Goal: Task Accomplishment & Management: Use online tool/utility

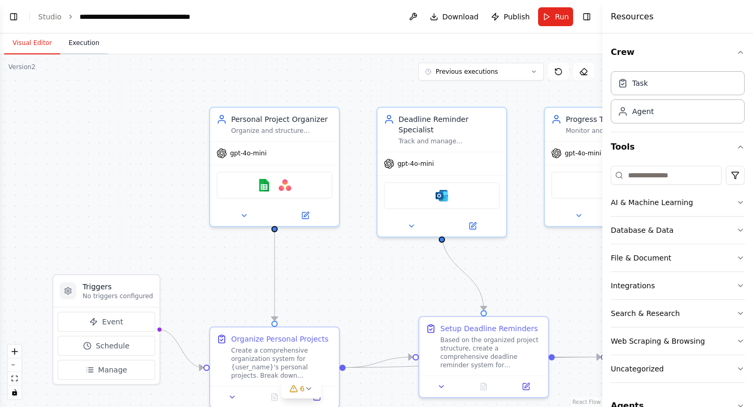
click at [88, 45] on button "Execution" at bounding box center [84, 43] width 48 height 22
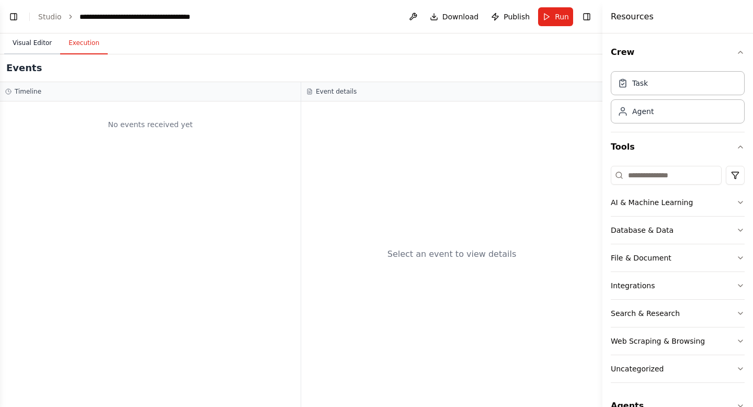
click at [38, 41] on button "Visual Editor" at bounding box center [32, 43] width 56 height 22
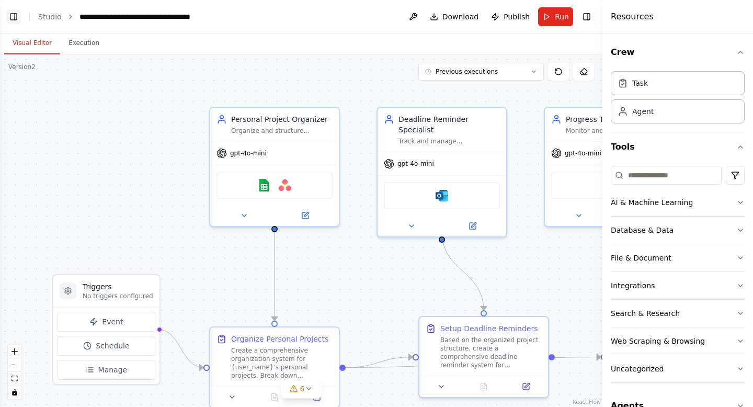
click at [11, 10] on button "Toggle Left Sidebar" at bounding box center [13, 16] width 15 height 15
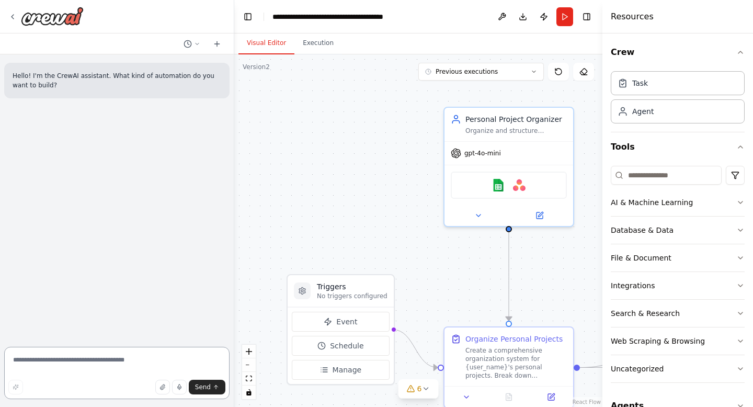
click at [55, 365] on textarea at bounding box center [116, 373] width 225 height 52
click at [487, 353] on div "Create a comprehensive organization system for {user_name}'s personal projects.…" at bounding box center [515, 360] width 101 height 33
click at [544, 394] on button at bounding box center [551, 394] width 36 height 13
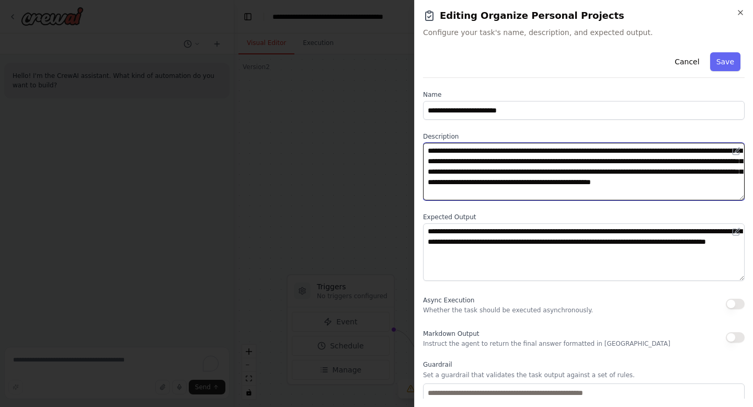
click at [549, 167] on textarea "**********" at bounding box center [583, 171] width 321 height 57
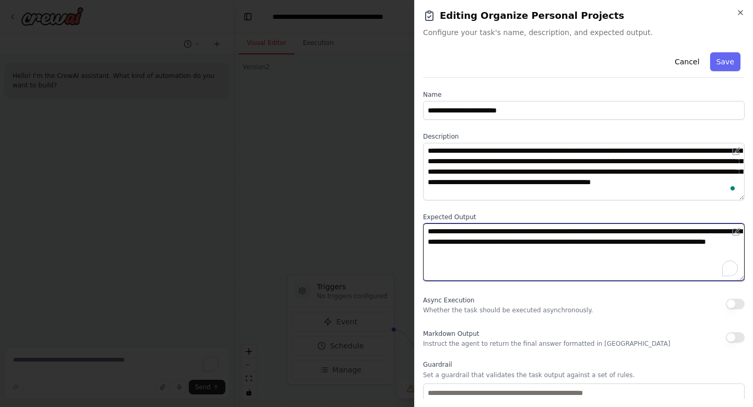
click at [516, 246] on textarea "**********" at bounding box center [583, 251] width 321 height 57
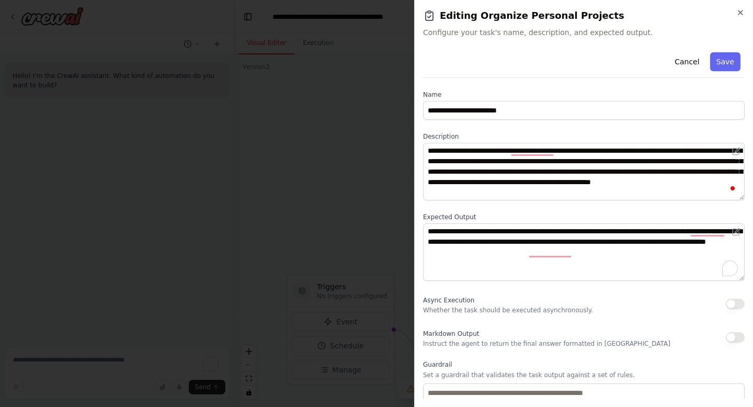
click at [487, 137] on label "Description" at bounding box center [583, 136] width 321 height 8
click at [740, 11] on icon "button" at bounding box center [740, 12] width 4 height 4
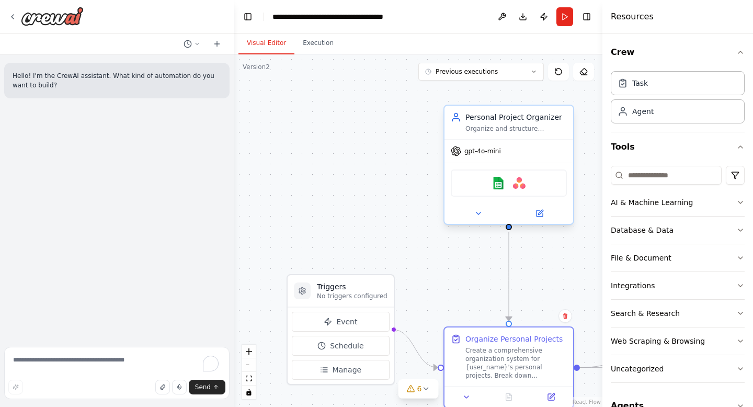
click at [508, 151] on div "gpt-4o-mini" at bounding box center [508, 151] width 129 height 23
click at [539, 215] on icon at bounding box center [539, 213] width 6 height 6
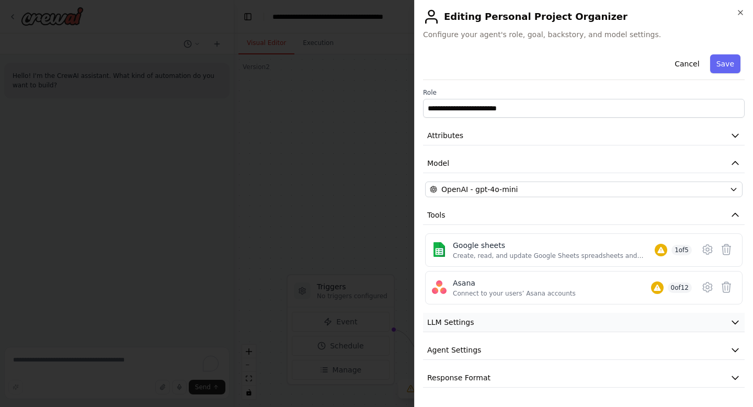
click at [517, 321] on button "LLM Settings" at bounding box center [583, 322] width 321 height 19
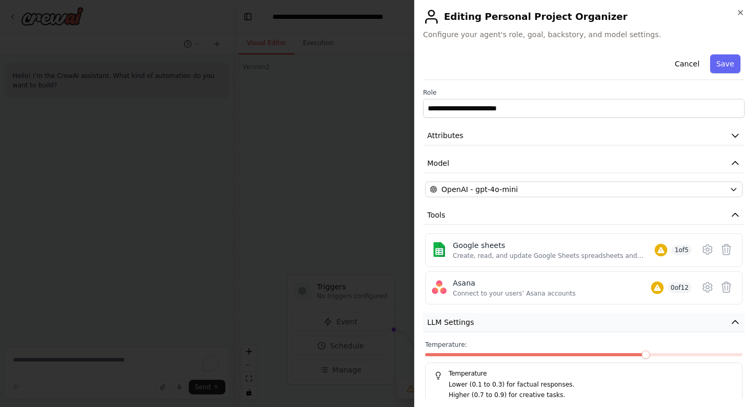
scroll to position [72, 0]
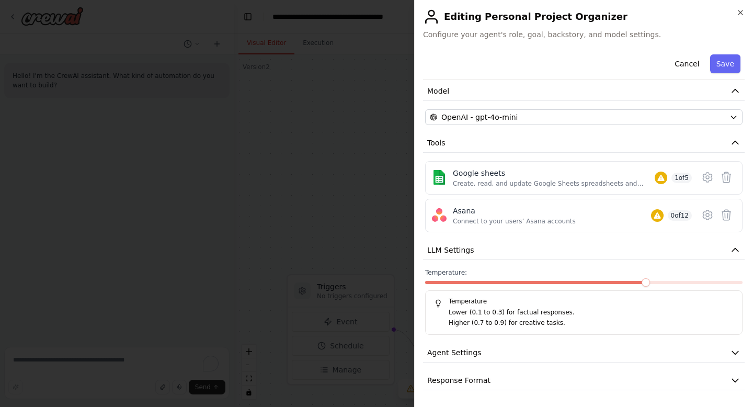
click at [506, 365] on div "**********" at bounding box center [583, 184] width 321 height 412
click at [506, 353] on button "Agent Settings" at bounding box center [583, 352] width 321 height 19
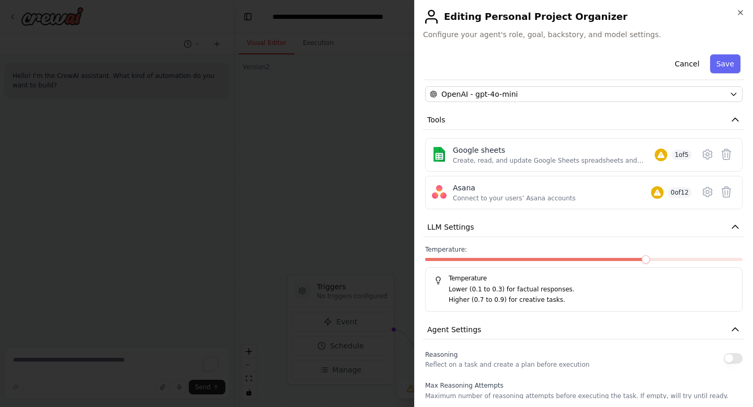
scroll to position [0, 0]
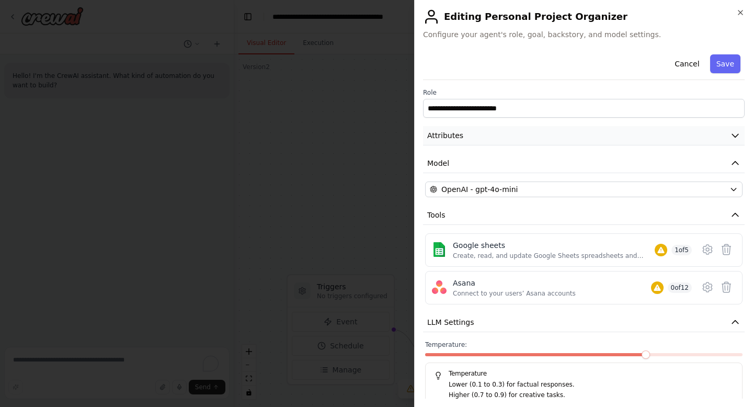
click at [532, 132] on button "Attributes" at bounding box center [583, 135] width 321 height 19
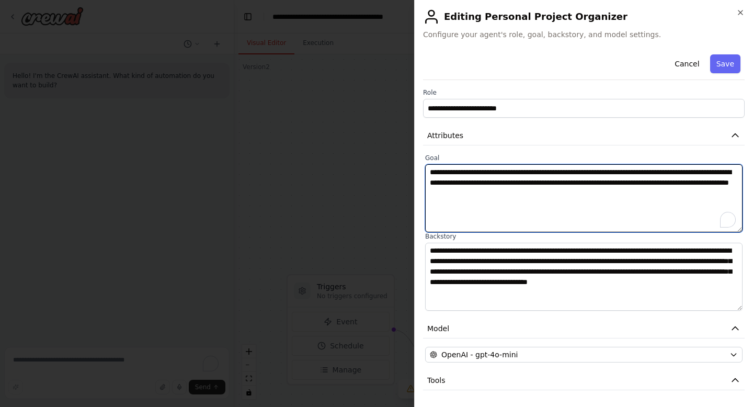
click at [474, 209] on textarea "**********" at bounding box center [583, 198] width 317 height 68
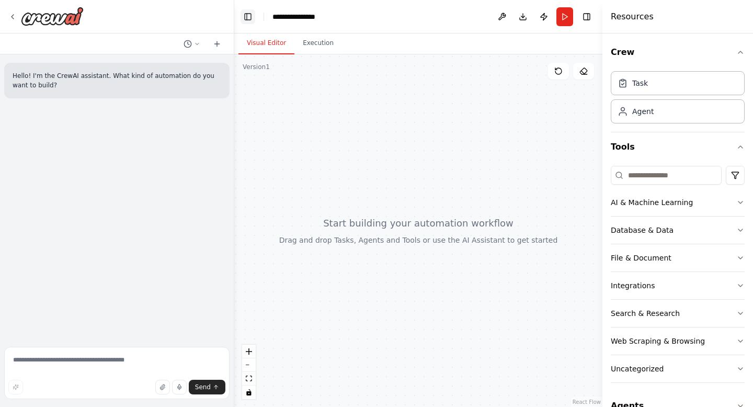
click at [248, 19] on button "Toggle Left Sidebar" at bounding box center [247, 16] width 15 height 15
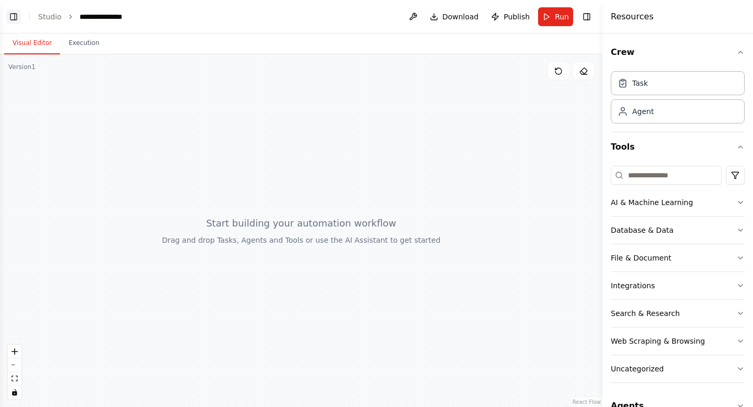
click at [18, 15] on button "Toggle Left Sidebar" at bounding box center [13, 16] width 15 height 15
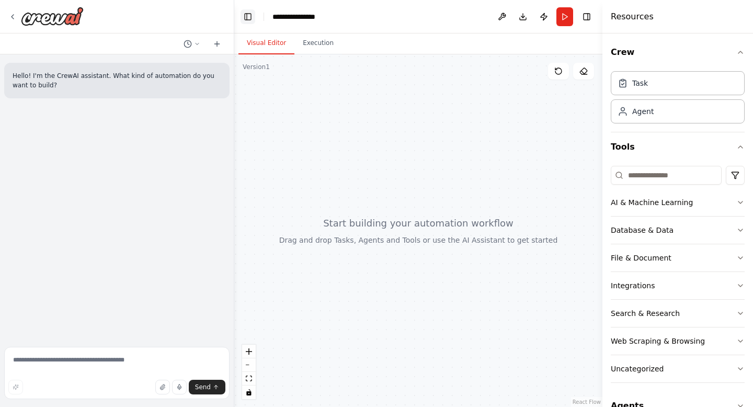
click at [243, 15] on button "Toggle Left Sidebar" at bounding box center [247, 16] width 15 height 15
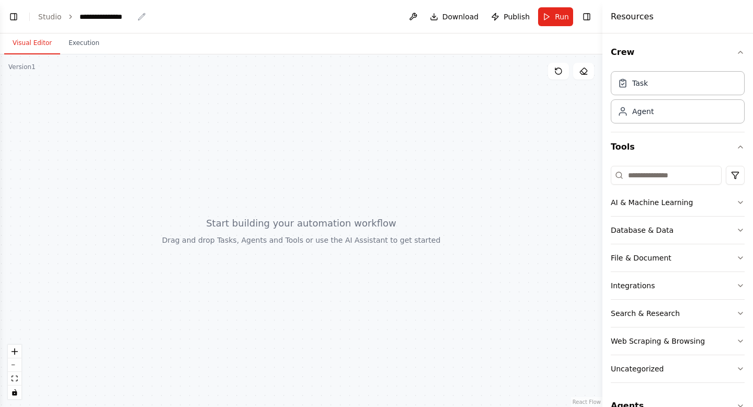
click at [94, 15] on div "**********" at bounding box center [106, 16] width 54 height 10
click at [157, 11] on header "Toggle Left Sidebar Studio *** Download Publish Run Toggle Right Sidebar" at bounding box center [301, 16] width 602 height 33
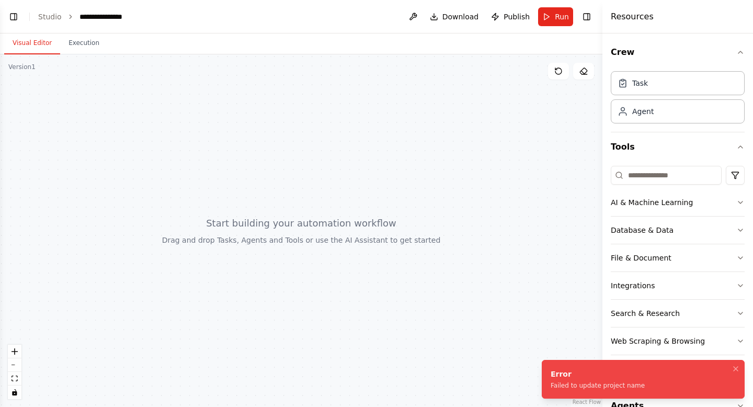
click at [110, 18] on div "**********" at bounding box center [118, 16] width 78 height 10
click at [331, 55] on div at bounding box center [301, 230] width 602 height 352
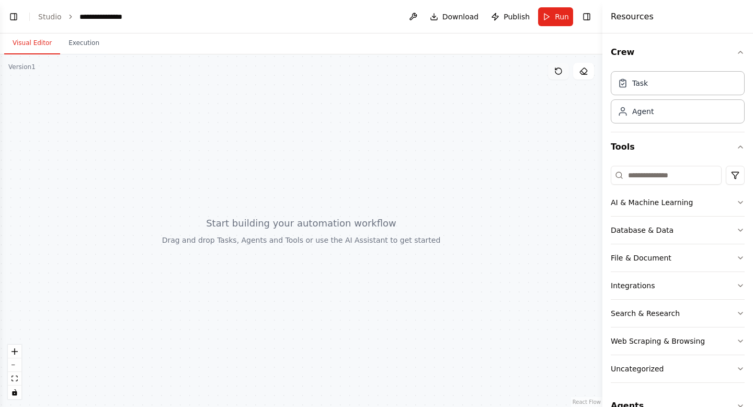
click at [559, 72] on icon at bounding box center [558, 71] width 8 height 8
click at [585, 73] on icon at bounding box center [583, 71] width 7 height 6
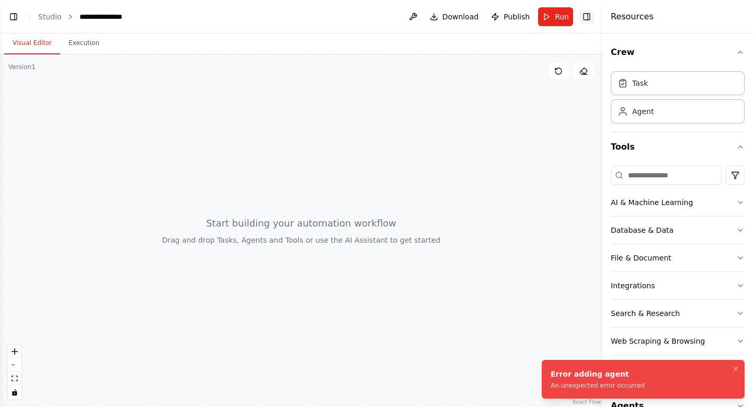
click at [586, 14] on button "Toggle Right Sidebar" at bounding box center [586, 16] width 15 height 15
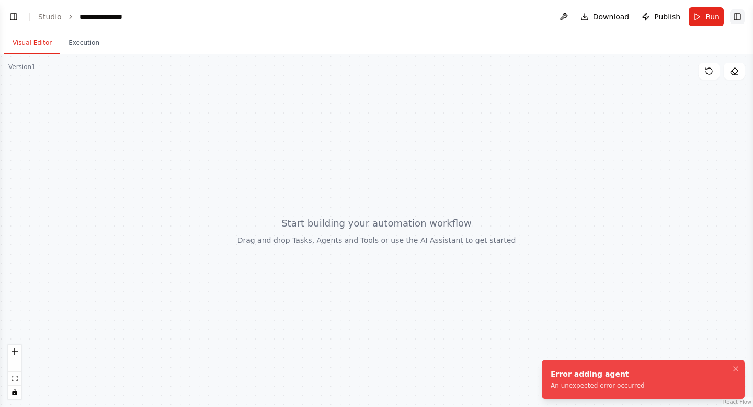
click at [737, 16] on button "Toggle Right Sidebar" at bounding box center [737, 16] width 15 height 15
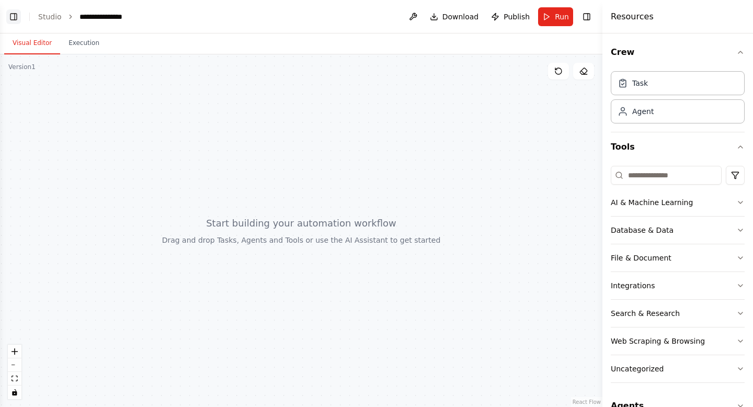
click at [7, 19] on button "Toggle Left Sidebar" at bounding box center [13, 16] width 15 height 15
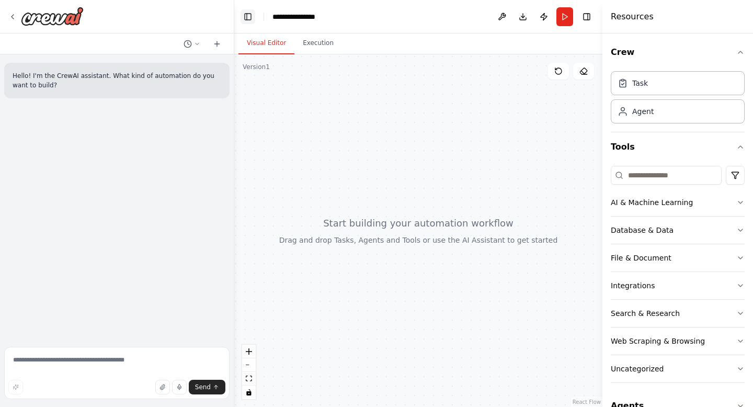
click at [248, 15] on button "Toggle Left Sidebar" at bounding box center [247, 16] width 15 height 15
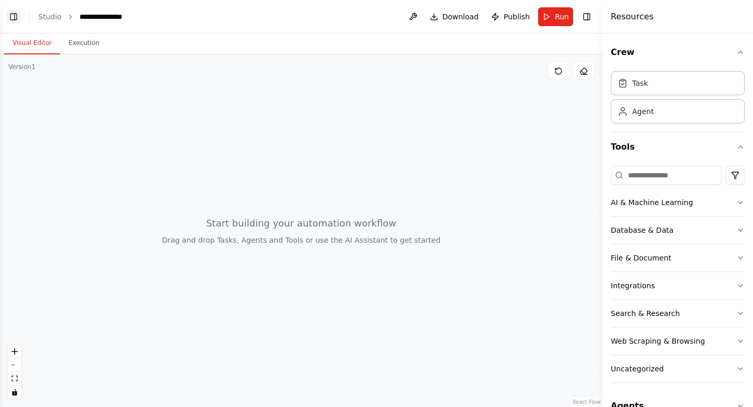
click at [13, 17] on button "Toggle Left Sidebar" at bounding box center [13, 16] width 15 height 15
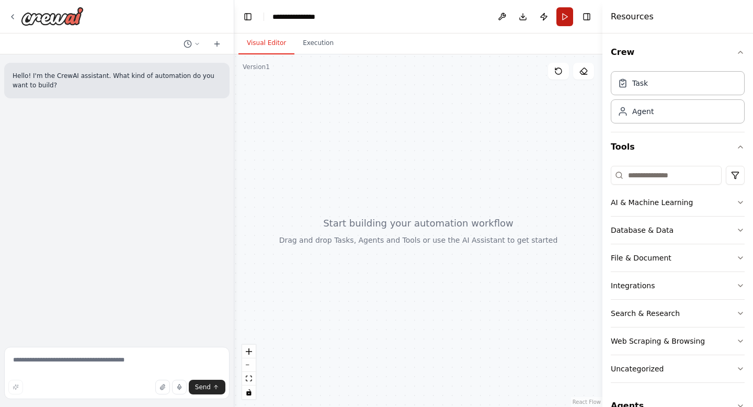
click at [565, 19] on button "Run" at bounding box center [564, 16] width 17 height 19
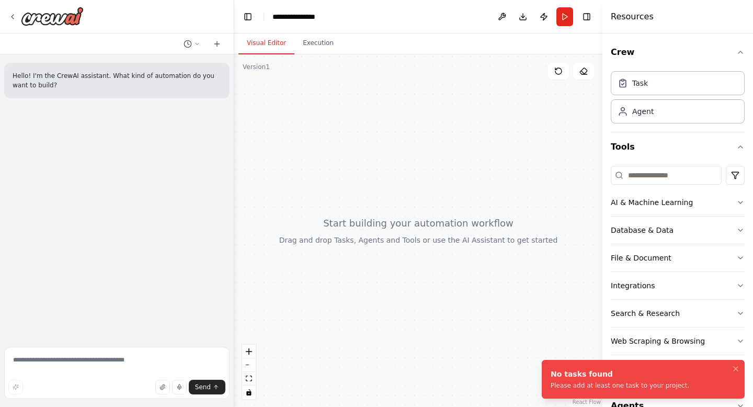
click at [350, 105] on div at bounding box center [418, 230] width 368 height 352
click at [2, 15] on button "Toggle Sidebar" at bounding box center [0, 203] width 8 height 407
click at [11, 15] on icon at bounding box center [12, 17] width 8 height 8
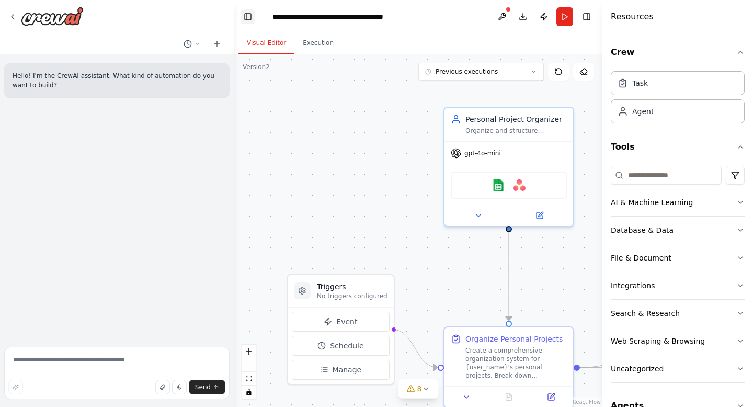
click at [245, 19] on button "Toggle Left Sidebar" at bounding box center [247, 16] width 15 height 15
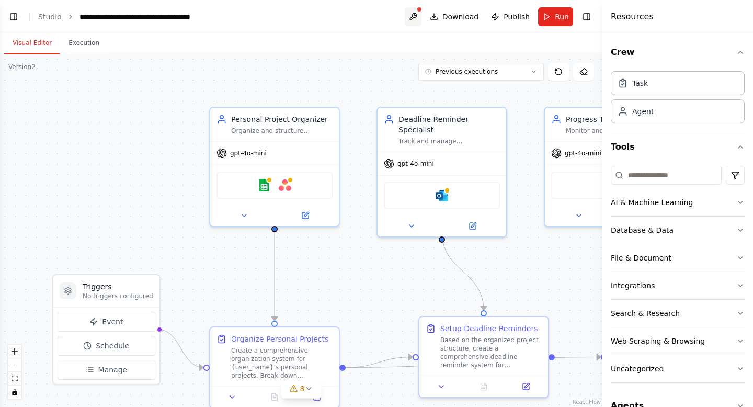
click at [416, 16] on button at bounding box center [413, 16] width 17 height 19
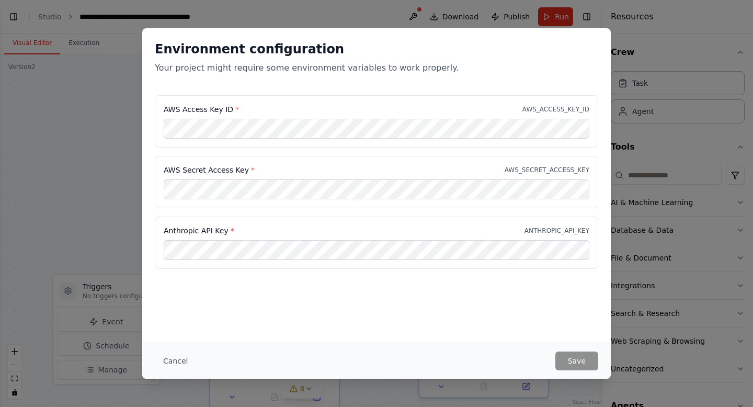
click at [315, 11] on div "Environment configuration Your project might require some environment variables…" at bounding box center [376, 203] width 753 height 407
click at [333, 8] on div "Environment configuration Your project might require some environment variables…" at bounding box center [376, 203] width 753 height 407
click at [166, 359] on button "Cancel" at bounding box center [175, 360] width 41 height 19
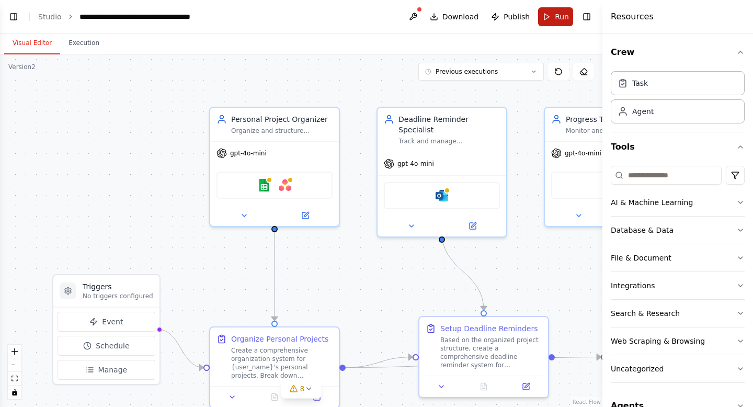
click at [557, 17] on span "Run" at bounding box center [562, 16] width 14 height 10
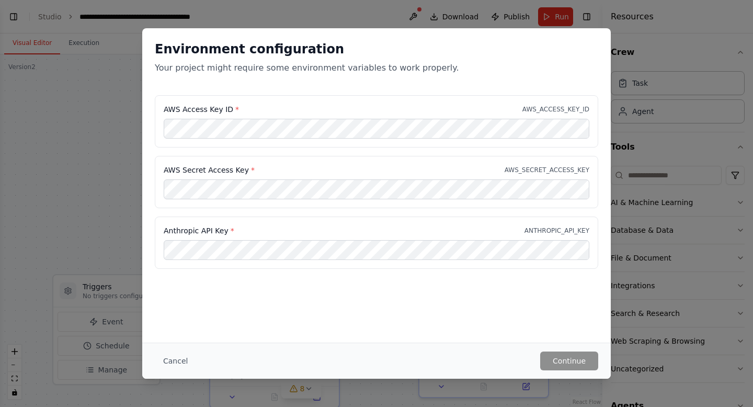
click at [357, 40] on div "Environment configuration Your project might require some environment variables…" at bounding box center [376, 61] width 468 height 67
click at [344, 18] on div "Environment configuration Your project might require some environment variables…" at bounding box center [376, 203] width 753 height 407
click at [176, 363] on button "Cancel" at bounding box center [175, 360] width 41 height 19
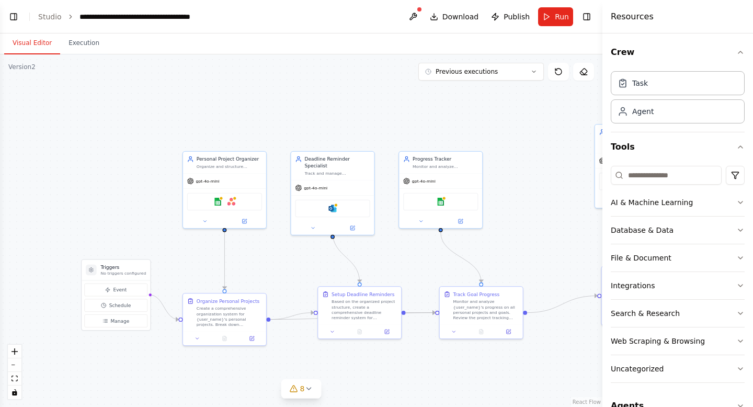
drag, startPoint x: 249, startPoint y: 117, endPoint x: 215, endPoint y: 117, distance: 34.0
click at [215, 117] on div ".deletable-edge-delete-btn { width: 20px; height: 20px; border: 0px solid #ffff…" at bounding box center [301, 230] width 602 height 352
click at [53, 17] on link "Studio" at bounding box center [50, 17] width 24 height 8
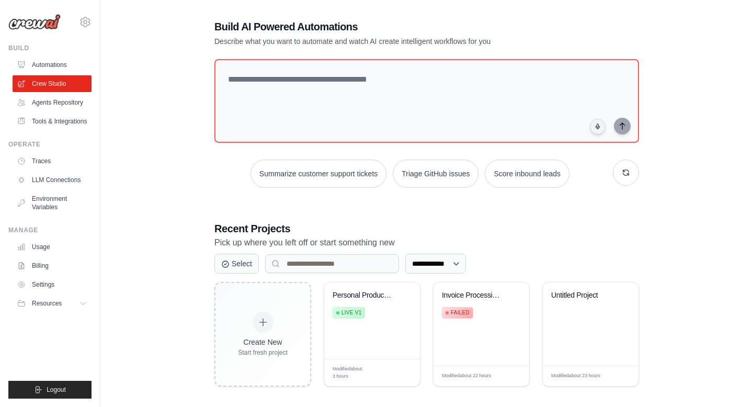
scroll to position [57, 0]
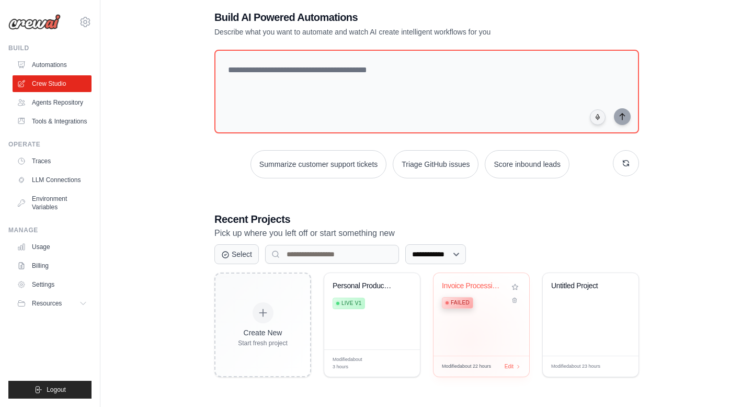
click at [470, 339] on div "Invoice Processing & Approval Autom... Failed" at bounding box center [481, 314] width 96 height 83
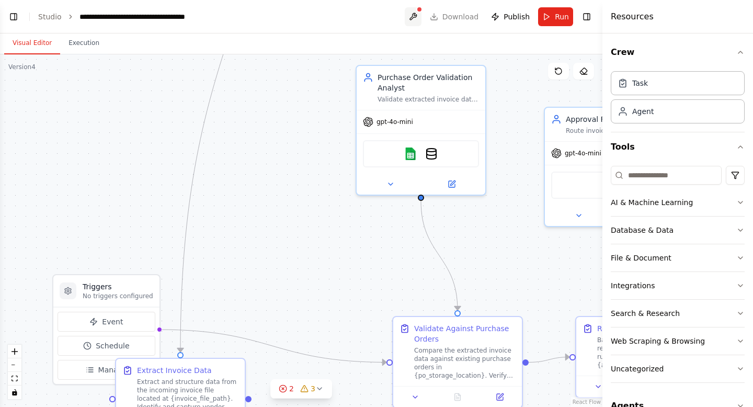
click at [417, 18] on button at bounding box center [413, 16] width 17 height 19
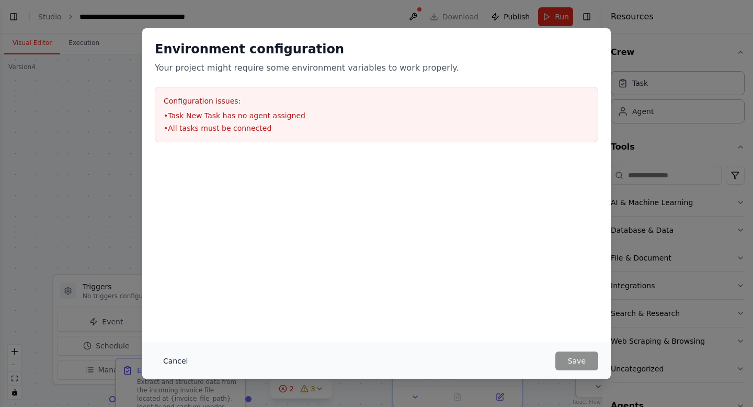
click at [172, 365] on button "Cancel" at bounding box center [175, 360] width 41 height 19
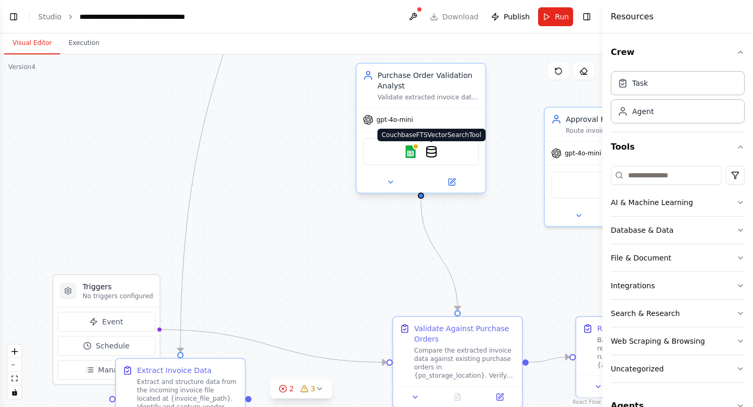
click at [429, 154] on img at bounding box center [431, 151] width 13 height 13
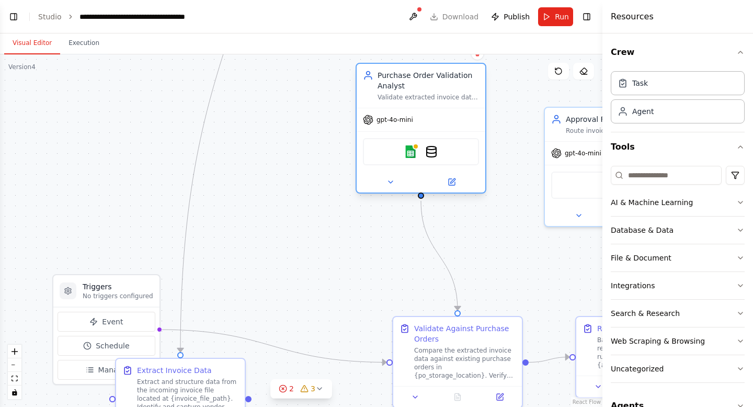
click at [383, 159] on div "Google sheets CouchbaseFTSVectorSearchTool" at bounding box center [421, 151] width 116 height 27
click at [386, 179] on icon at bounding box center [390, 182] width 8 height 8
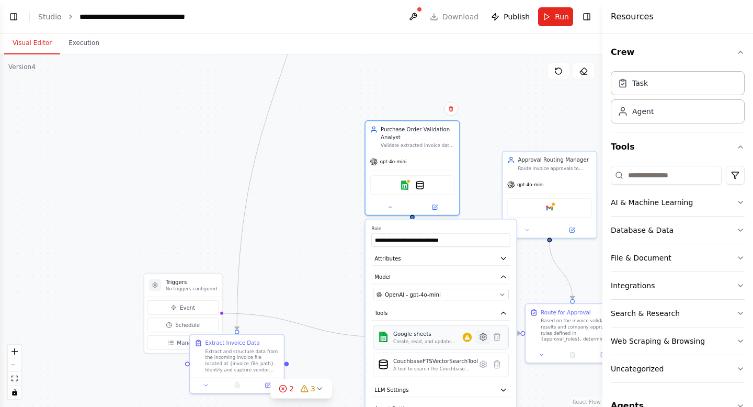
click at [486, 337] on icon at bounding box center [483, 336] width 7 height 7
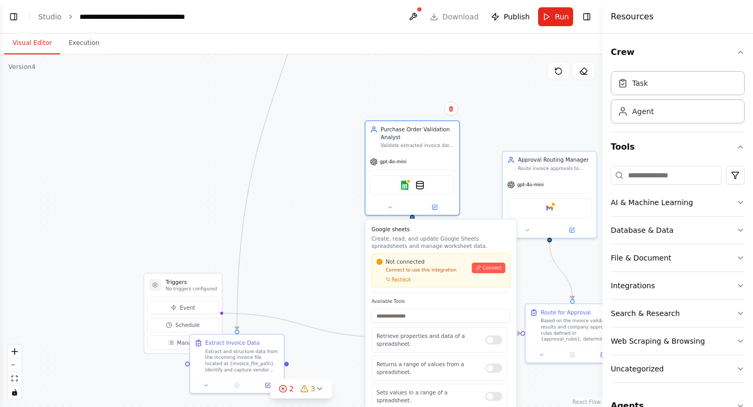
click at [478, 148] on div ".deletable-edge-delete-btn { width: 20px; height: 20px; border: 0px solid #ffff…" at bounding box center [301, 230] width 602 height 352
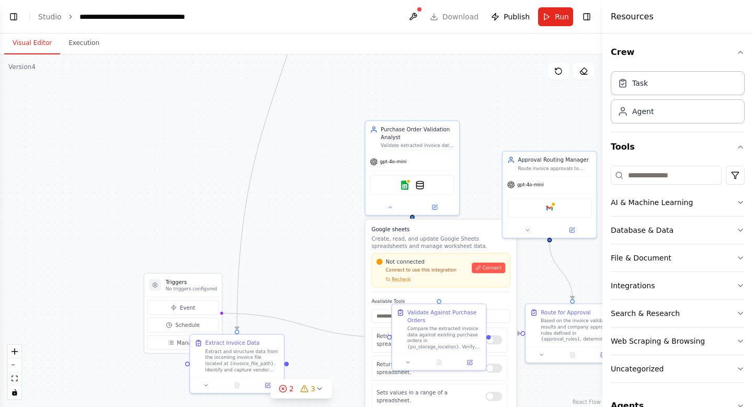
click at [451, 256] on div "Not connected Connect to use this integration Recheck Connect" at bounding box center [440, 270] width 139 height 34
click at [390, 206] on icon at bounding box center [390, 205] width 6 height 6
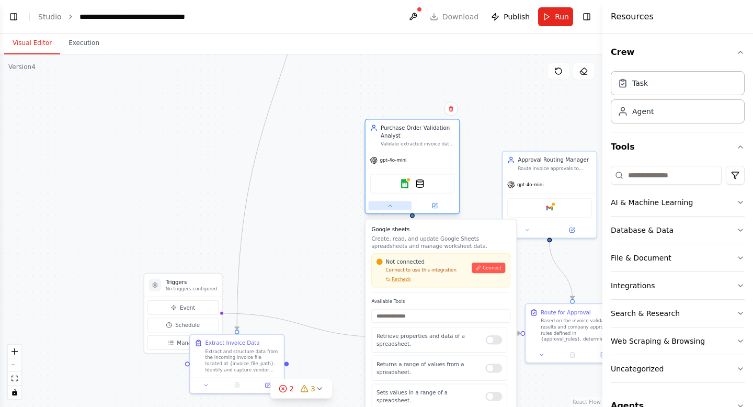
click at [390, 206] on icon at bounding box center [390, 205] width 6 height 6
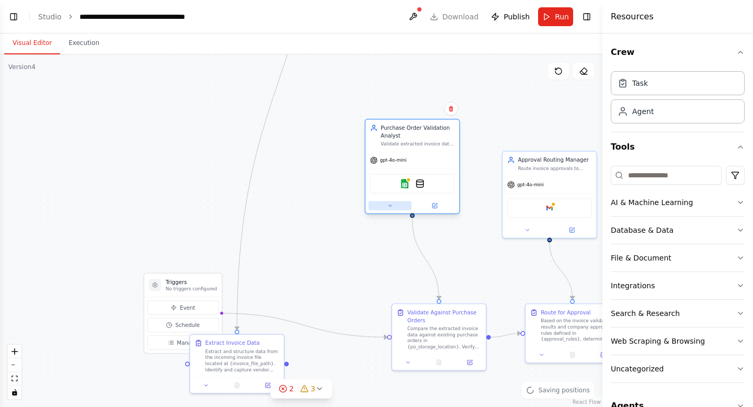
click at [390, 206] on icon at bounding box center [390, 205] width 6 height 6
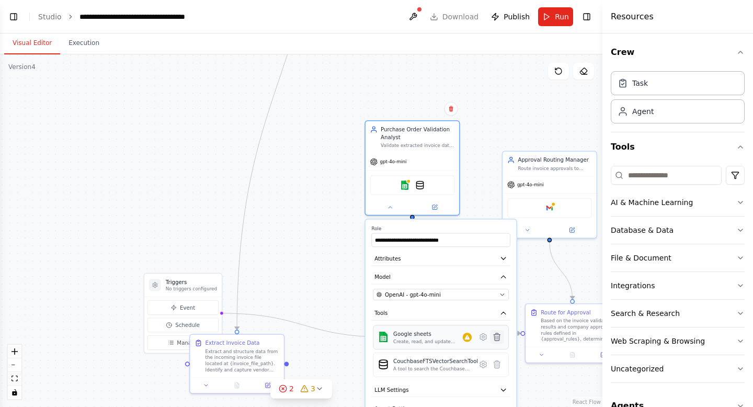
click at [498, 337] on icon at bounding box center [496, 336] width 6 height 7
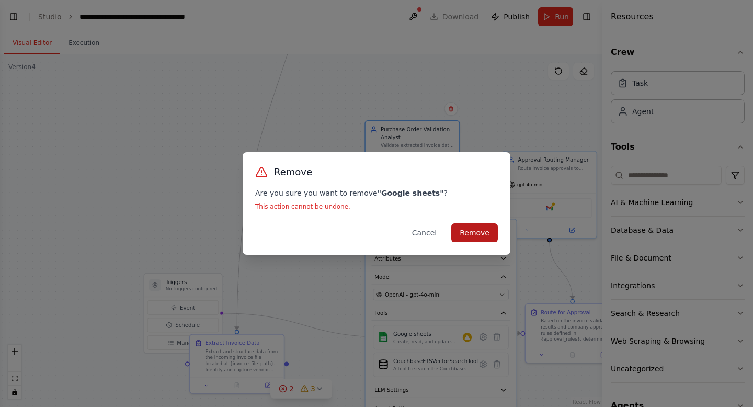
click at [480, 235] on button "Remove" at bounding box center [474, 232] width 47 height 19
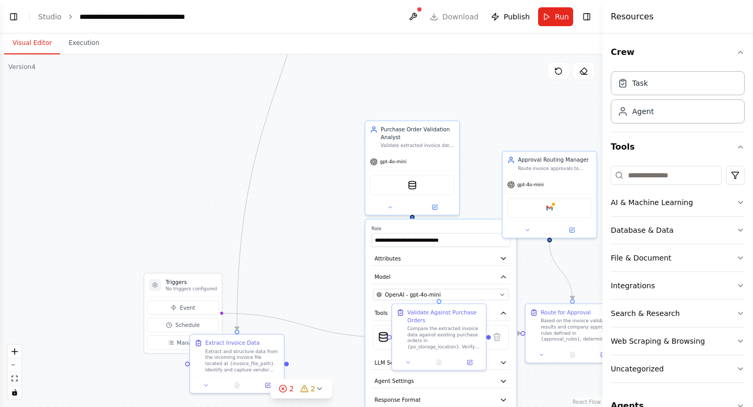
click at [399, 87] on div ".deletable-edge-delete-btn { width: 20px; height: 20px; border: 0px solid #ffff…" at bounding box center [301, 230] width 602 height 352
click at [544, 20] on button "Run" at bounding box center [555, 16] width 35 height 19
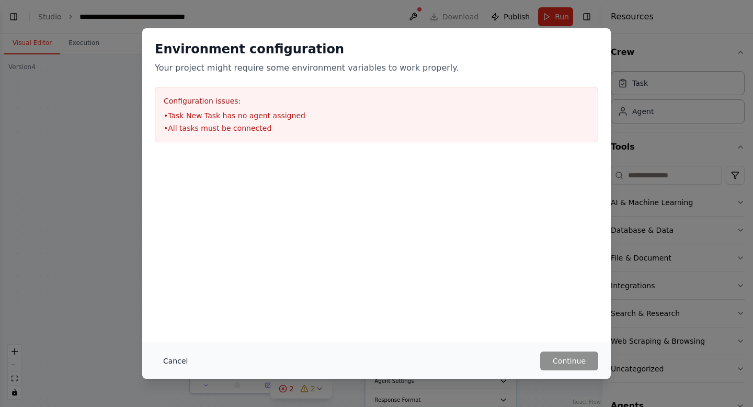
click at [175, 361] on button "Cancel" at bounding box center [175, 360] width 41 height 19
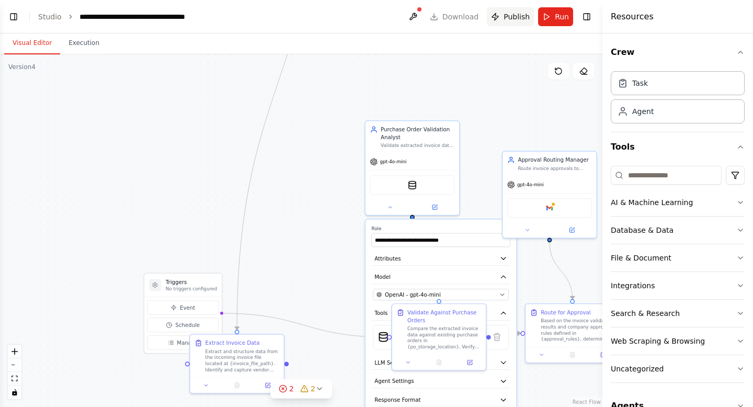
click at [517, 17] on span "Publish" at bounding box center [516, 16] width 26 height 10
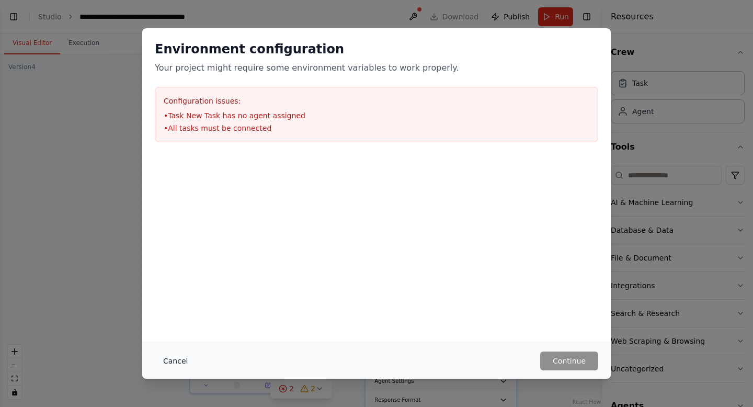
click at [173, 363] on button "Cancel" at bounding box center [175, 360] width 41 height 19
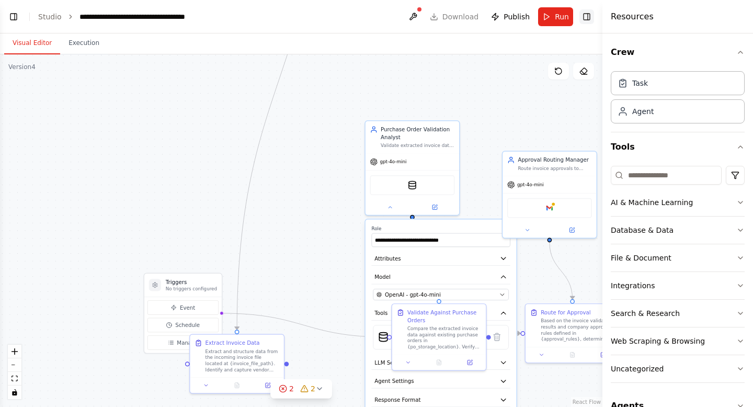
click at [581, 19] on button "Toggle Right Sidebar" at bounding box center [586, 16] width 15 height 15
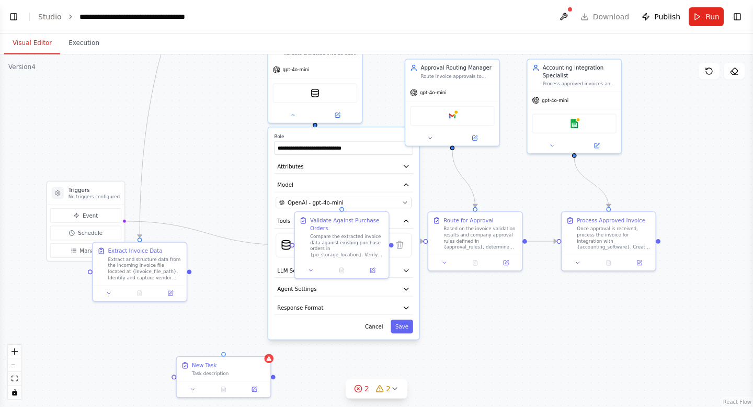
drag, startPoint x: 600, startPoint y: 281, endPoint x: 503, endPoint y: 189, distance: 133.8
click at [503, 189] on div ".deletable-edge-delete-btn { width: 20px; height: 20px; border: 0px solid #ffff…" at bounding box center [376, 230] width 753 height 352
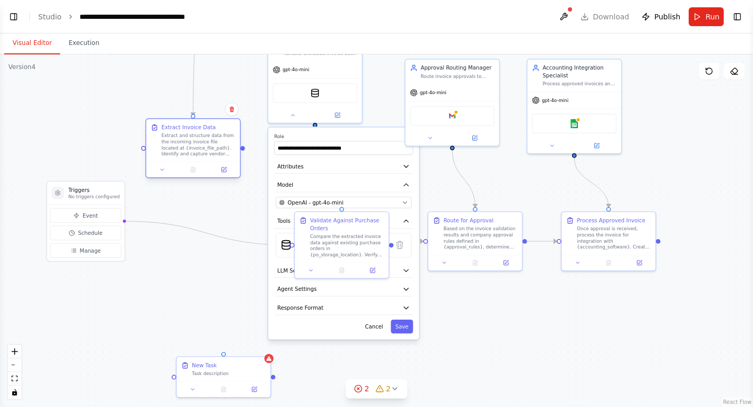
drag, startPoint x: 136, startPoint y: 263, endPoint x: 185, endPoint y: 135, distance: 137.0
click at [185, 135] on div "Extract and structure data from the incoming invoice file located at {invoice_f…" at bounding box center [198, 145] width 74 height 25
click at [243, 374] on div "Task description" at bounding box center [229, 372] width 74 height 6
click at [263, 350] on button at bounding box center [263, 346] width 14 height 14
click at [236, 345] on button "Confirm" at bounding box center [232, 345] width 37 height 13
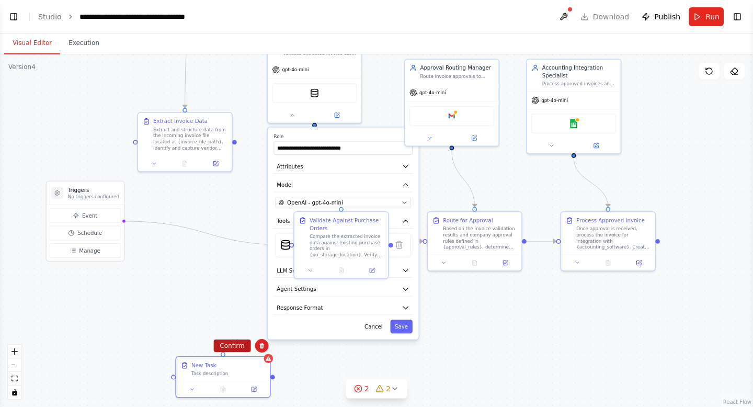
click at [240, 344] on button "Confirm" at bounding box center [231, 345] width 37 height 13
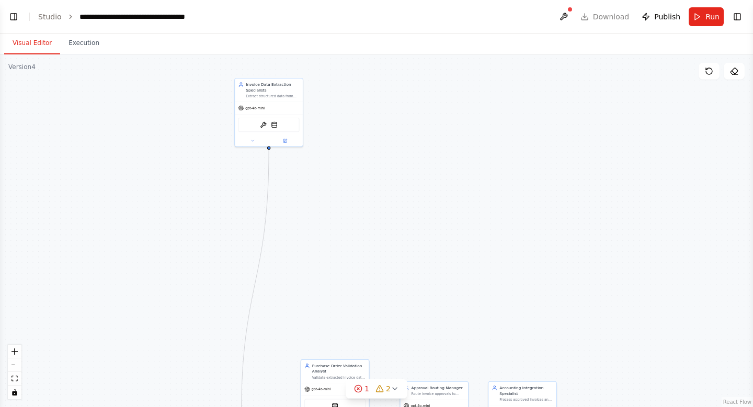
drag, startPoint x: 368, startPoint y: 83, endPoint x: 398, endPoint y: 334, distance: 252.6
click at [398, 334] on div ".deletable-edge-delete-btn { width: 20px; height: 20px; border: 0px solid #ffff…" at bounding box center [376, 230] width 753 height 352
click at [287, 100] on div "Invoice Data Extraction Specialists Extract structured data from incoming invoi…" at bounding box center [269, 88] width 68 height 23
click at [295, 68] on icon at bounding box center [294, 67] width 4 height 6
click at [263, 66] on button "Confirm" at bounding box center [264, 66] width 37 height 13
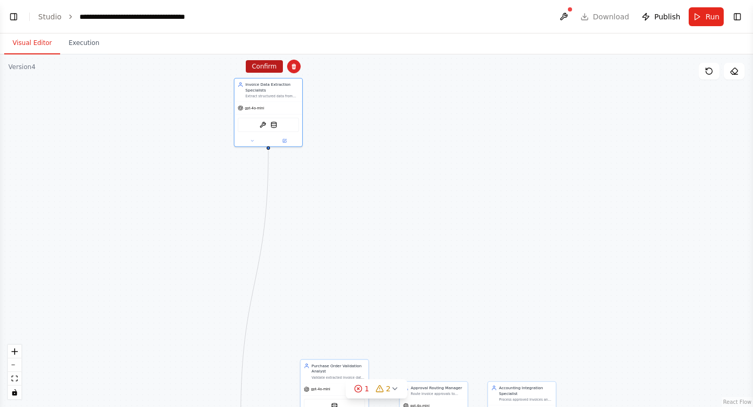
click at [261, 72] on button "Confirm" at bounding box center [264, 66] width 37 height 13
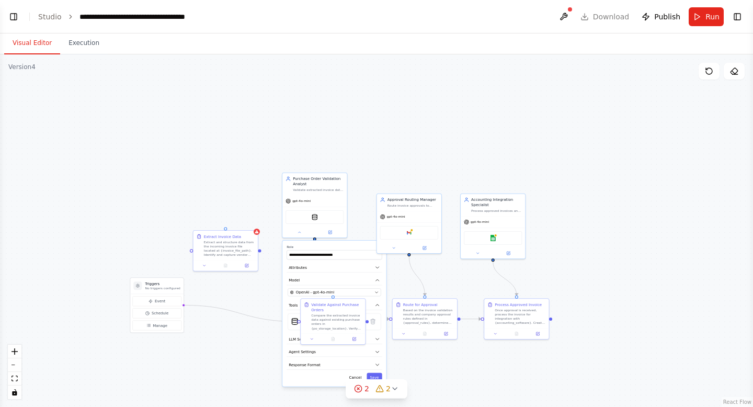
drag, startPoint x: 246, startPoint y: 285, endPoint x: 231, endPoint y: 106, distance: 180.4
click at [231, 106] on div ".deletable-edge-delete-btn { width: 20px; height: 20px; border: 0px solid #ffff…" at bounding box center [376, 230] width 753 height 352
click at [234, 237] on div "Extract Invoice Data" at bounding box center [222, 235] width 37 height 5
click at [248, 222] on icon at bounding box center [249, 220] width 4 height 6
click at [223, 220] on button "Confirm" at bounding box center [219, 219] width 37 height 13
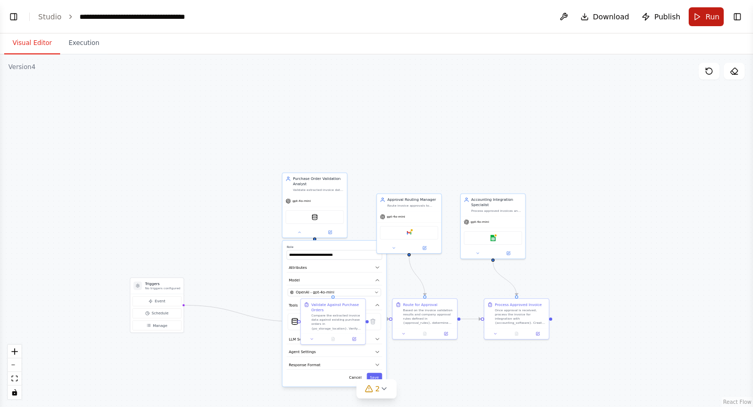
click at [703, 19] on button "Run" at bounding box center [705, 16] width 35 height 19
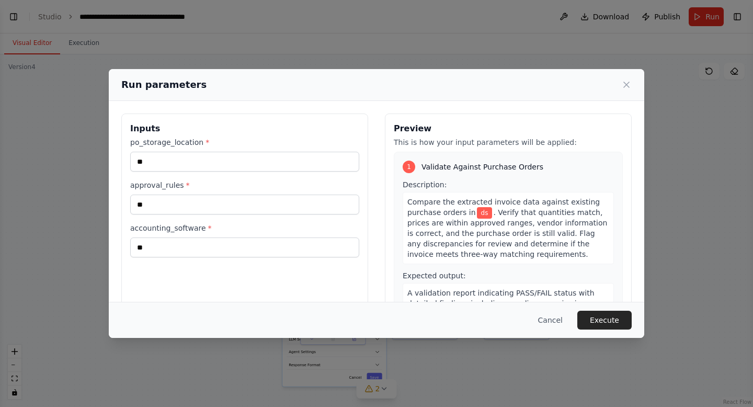
click at [663, 145] on div "Run parameters Inputs po_storage_location * ** approval_rules * ** accounting_s…" at bounding box center [376, 203] width 753 height 407
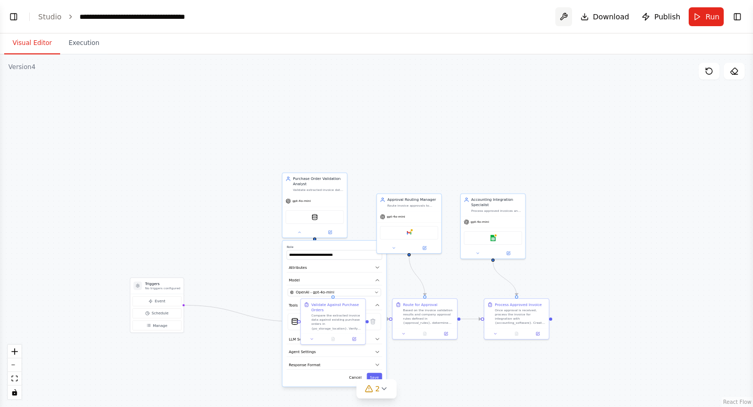
click at [567, 14] on button at bounding box center [563, 16] width 17 height 19
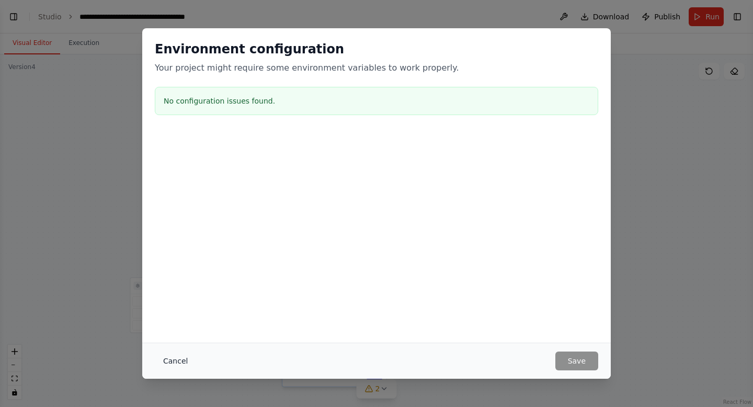
click at [170, 366] on button "Cancel" at bounding box center [175, 360] width 41 height 19
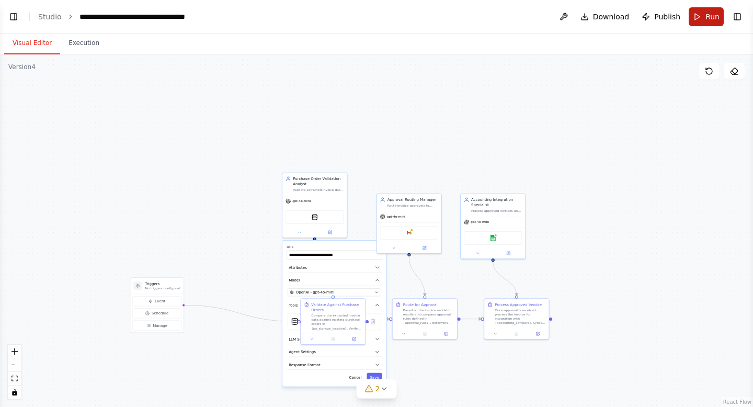
click at [701, 11] on button "Run" at bounding box center [705, 16] width 35 height 19
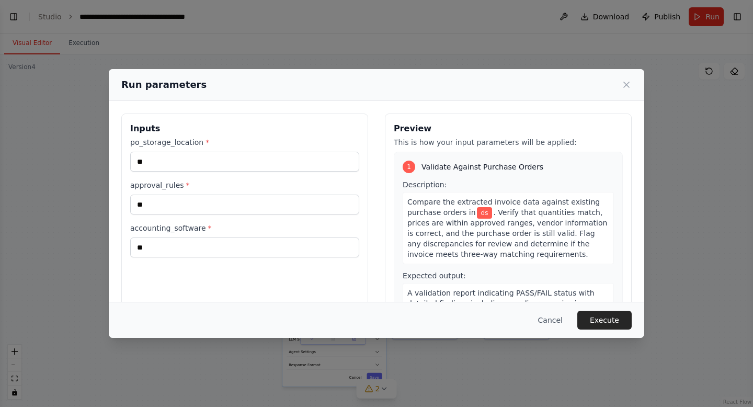
click at [662, 120] on div "Run parameters Inputs po_storage_location * ** approval_rules * ** accounting_s…" at bounding box center [376, 203] width 753 height 407
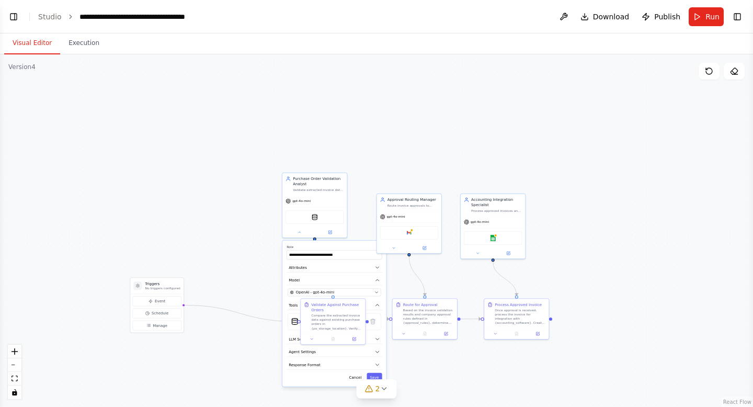
click at [268, 309] on div ".deletable-edge-delete-btn { width: 20px; height: 20px; border: 0px solid #ffff…" at bounding box center [376, 230] width 753 height 352
click at [316, 380] on div "Cancel Save" at bounding box center [334, 377] width 96 height 9
click at [329, 198] on div "gpt-4o-mini" at bounding box center [314, 199] width 64 height 11
click at [329, 232] on icon at bounding box center [329, 230] width 3 height 3
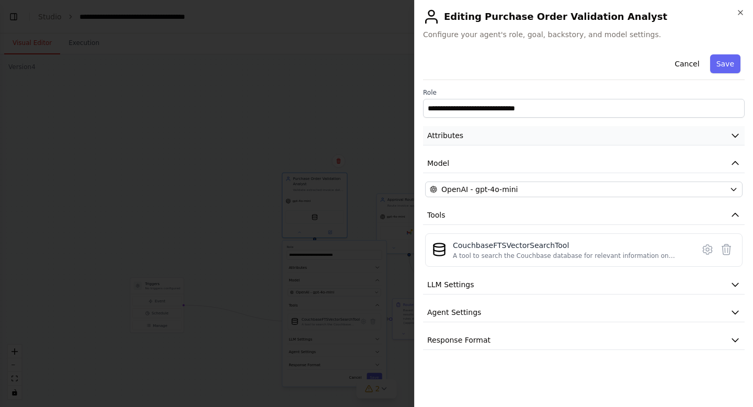
click at [568, 134] on button "Attributes" at bounding box center [583, 135] width 321 height 19
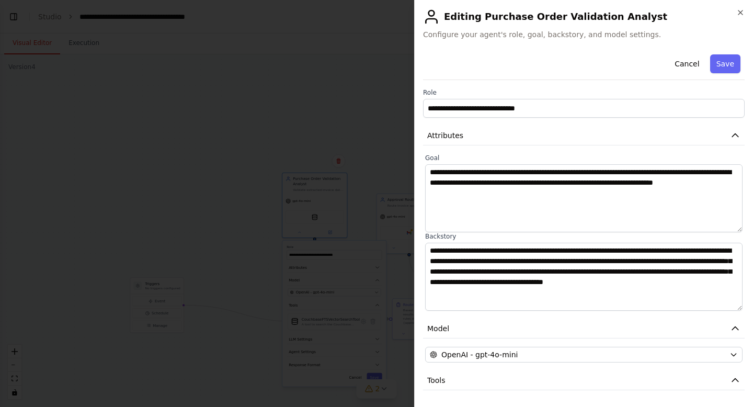
scroll to position [7, 0]
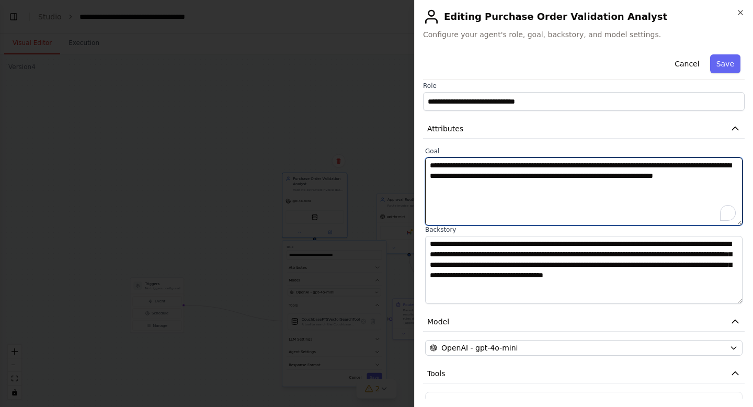
click at [501, 175] on textarea "**********" at bounding box center [583, 191] width 317 height 68
click at [505, 176] on textarea "**********" at bounding box center [583, 191] width 317 height 68
drag, startPoint x: 505, startPoint y: 176, endPoint x: 431, endPoint y: 176, distance: 74.2
click at [431, 176] on textarea "**********" at bounding box center [583, 191] width 317 height 68
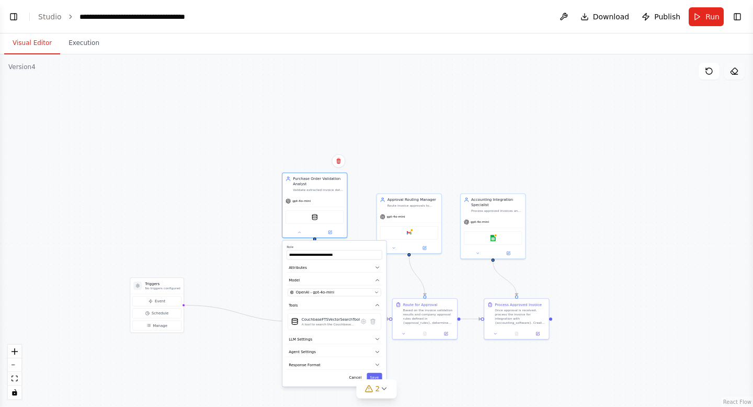
click at [735, 68] on icon at bounding box center [733, 71] width 7 height 6
click at [703, 71] on button at bounding box center [708, 71] width 21 height 17
click at [558, 109] on div ".deletable-edge-delete-btn { width: 20px; height: 20px; border: 0px solid #ffff…" at bounding box center [376, 230] width 753 height 352
click at [571, 16] on button at bounding box center [563, 16] width 17 height 19
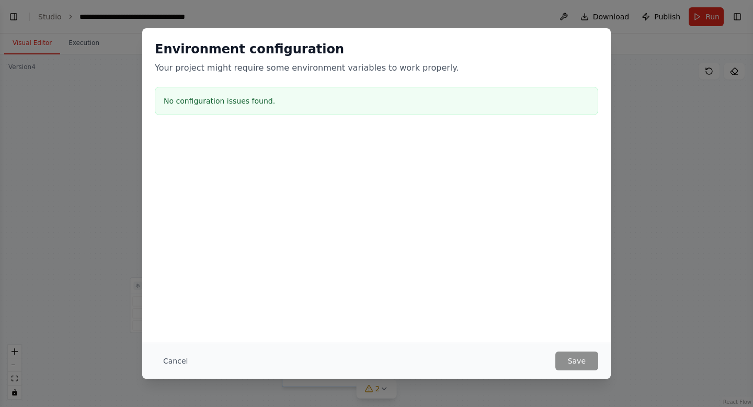
click at [642, 111] on div "Environment configuration Your project might require some environment variables…" at bounding box center [376, 203] width 753 height 407
click at [169, 361] on button "Cancel" at bounding box center [175, 360] width 41 height 19
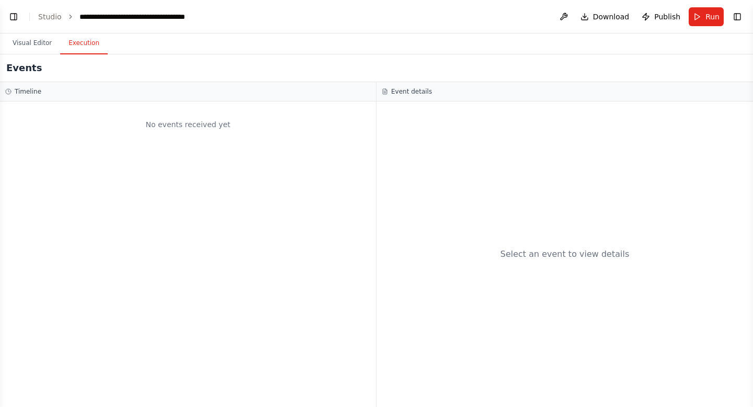
click at [99, 40] on button "Execution" at bounding box center [84, 43] width 48 height 22
click at [27, 45] on button "Visual Editor" at bounding box center [32, 43] width 56 height 22
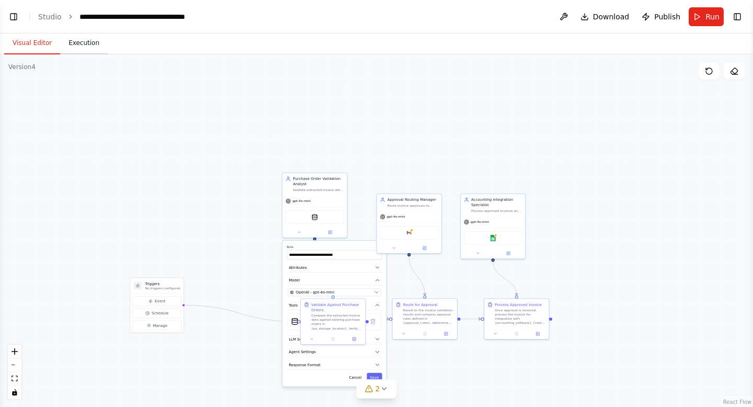
click at [77, 43] on button "Execution" at bounding box center [84, 43] width 48 height 22
click at [29, 43] on button "Visual Editor" at bounding box center [32, 43] width 56 height 22
click at [135, 16] on div "**********" at bounding box center [138, 16] width 118 height 10
drag, startPoint x: 402, startPoint y: 204, endPoint x: 416, endPoint y: 138, distance: 67.8
click at [416, 138] on div "Route invoice approvals to appropriate managers based on {approval_rules} such …" at bounding box center [423, 136] width 51 height 4
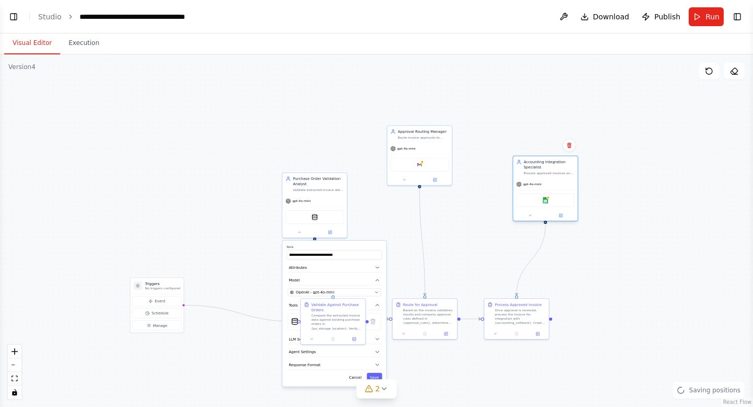
drag, startPoint x: 491, startPoint y: 216, endPoint x: 546, endPoint y: 180, distance: 65.7
click at [546, 180] on div "gpt-4o-mini" at bounding box center [545, 183] width 64 height 11
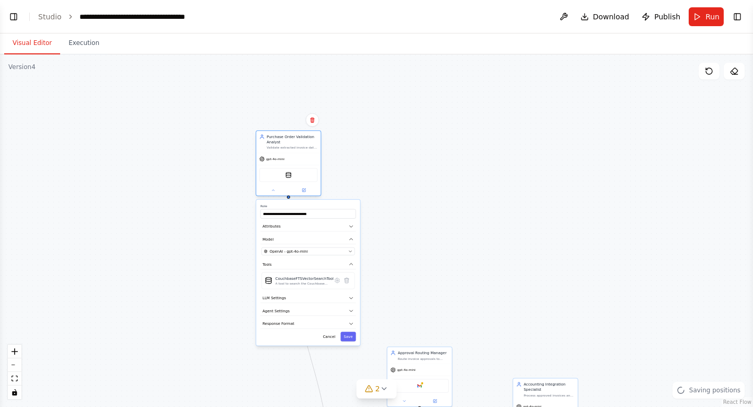
drag, startPoint x: 312, startPoint y: 206, endPoint x: 285, endPoint y: 165, distance: 49.3
click at [285, 165] on div "CouchbaseFTSVectorSearchTool" at bounding box center [288, 175] width 64 height 20
click at [271, 190] on icon at bounding box center [273, 190] width 4 height 4
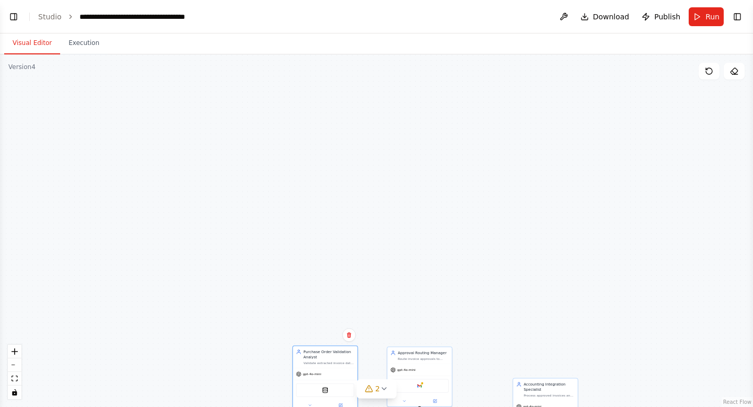
drag, startPoint x: 284, startPoint y: 157, endPoint x: 321, endPoint y: 372, distance: 217.9
click at [321, 372] on div "gpt-4o-mini" at bounding box center [325, 373] width 64 height 11
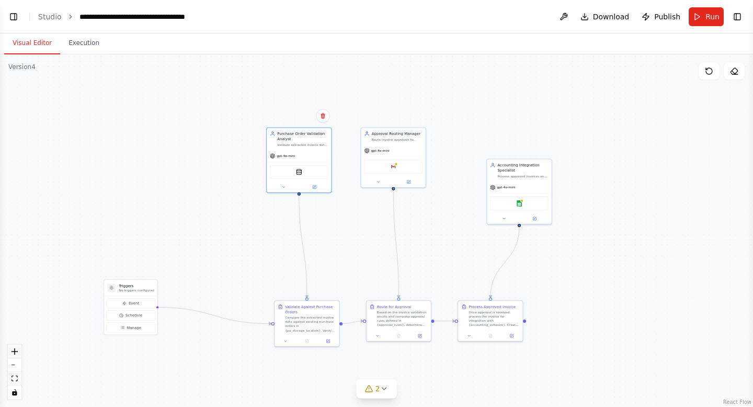
drag, startPoint x: 295, startPoint y: 272, endPoint x: 269, endPoint y: 48, distance: 225.8
click at [269, 48] on div "Visual Editor Execution Version 4 Show Tools Hide Agents .deletable-edge-delete…" at bounding box center [376, 219] width 753 height 373
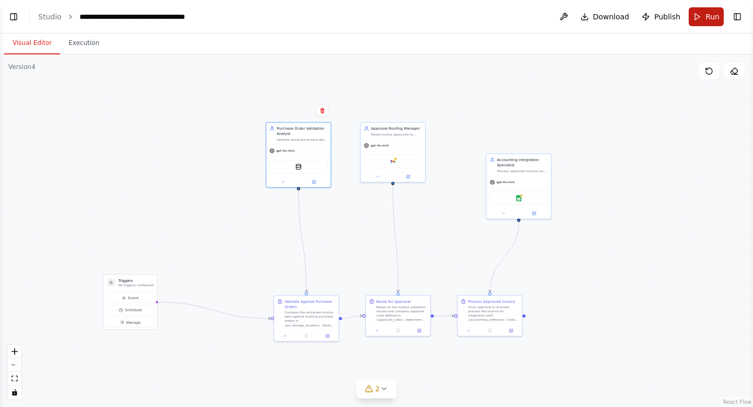
click at [696, 22] on button "Run" at bounding box center [705, 16] width 35 height 19
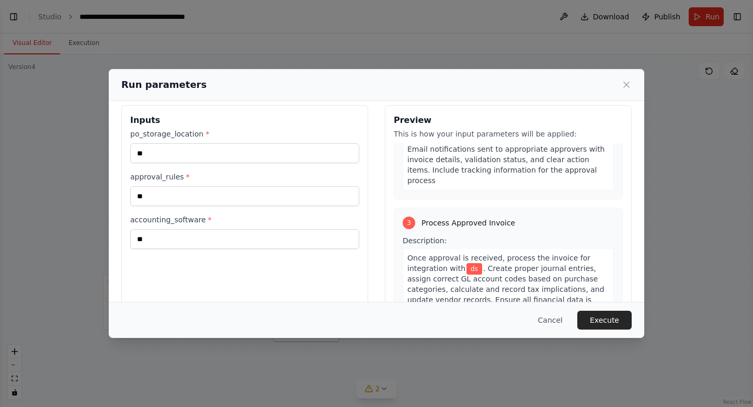
scroll to position [400, 0]
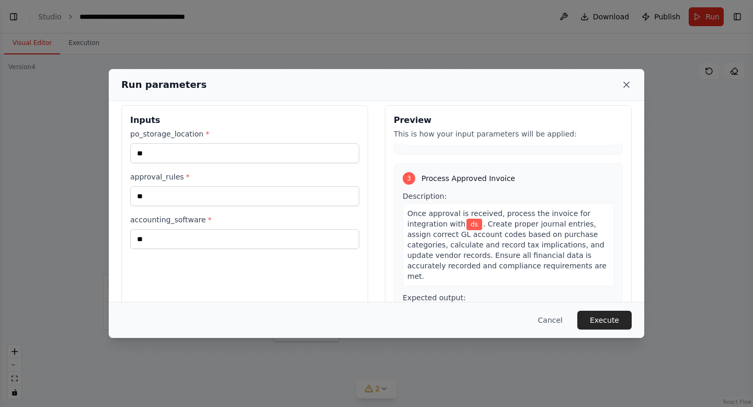
click at [625, 89] on icon at bounding box center [626, 84] width 10 height 10
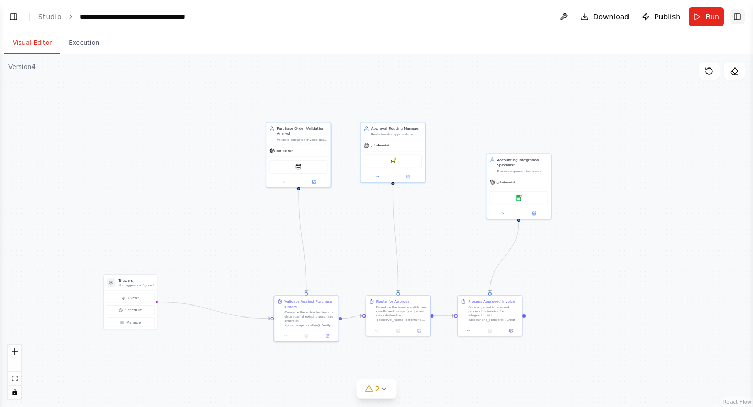
click at [741, 19] on button "Toggle Right Sidebar" at bounding box center [737, 16] width 15 height 15
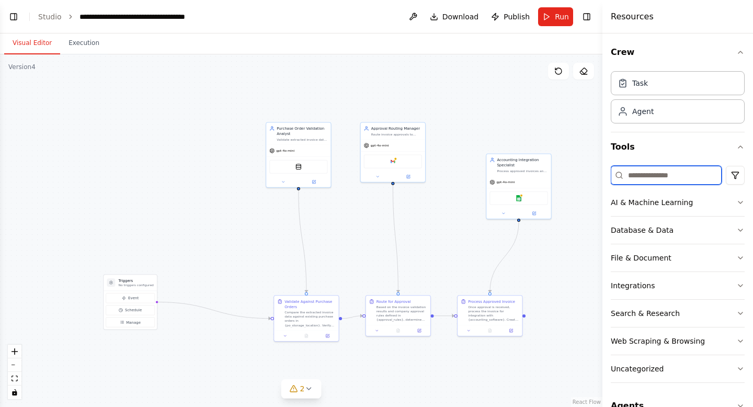
click at [641, 179] on input at bounding box center [665, 175] width 111 height 19
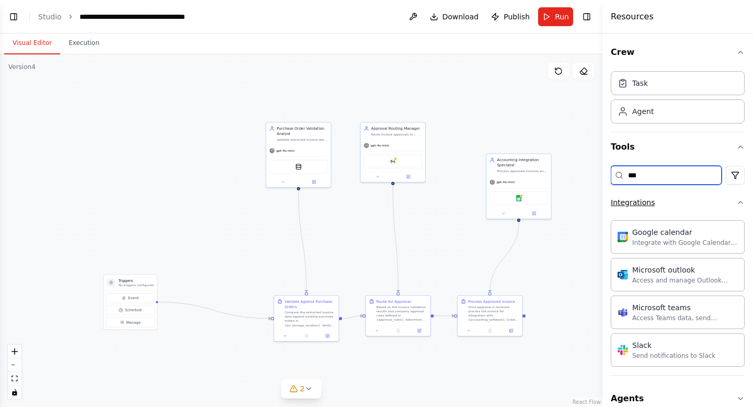
scroll to position [15, 0]
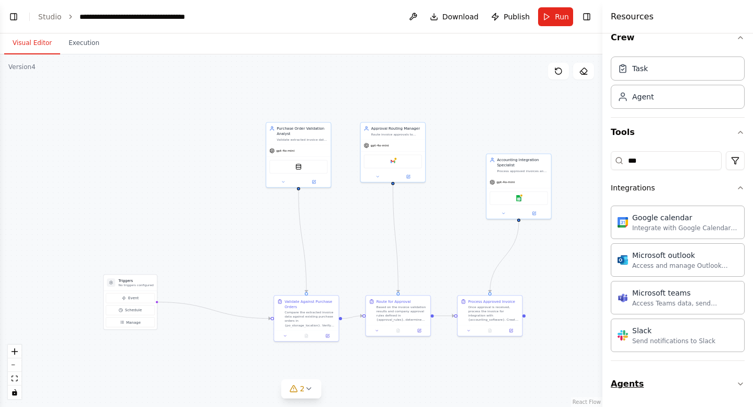
click at [666, 381] on button "Agents" at bounding box center [677, 383] width 134 height 29
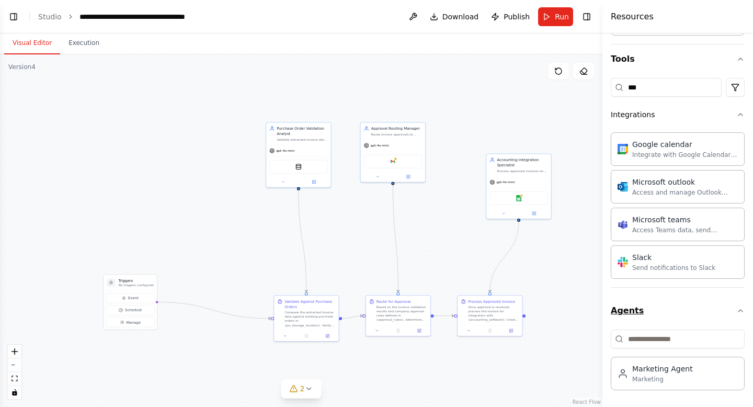
click at [674, 314] on button "Agents" at bounding box center [677, 310] width 134 height 29
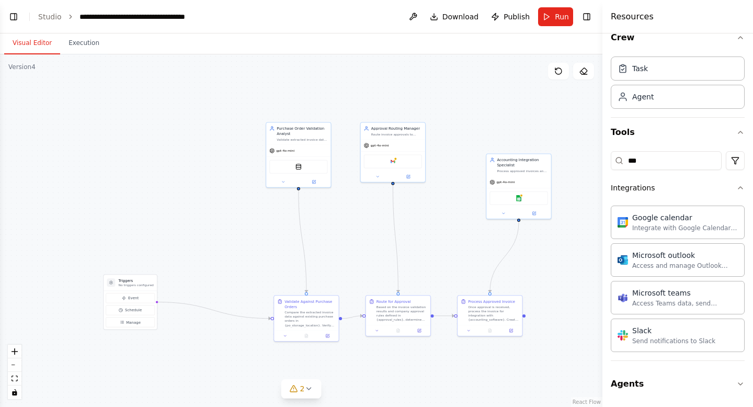
scroll to position [15, 0]
click at [647, 162] on input "***" at bounding box center [665, 160] width 111 height 19
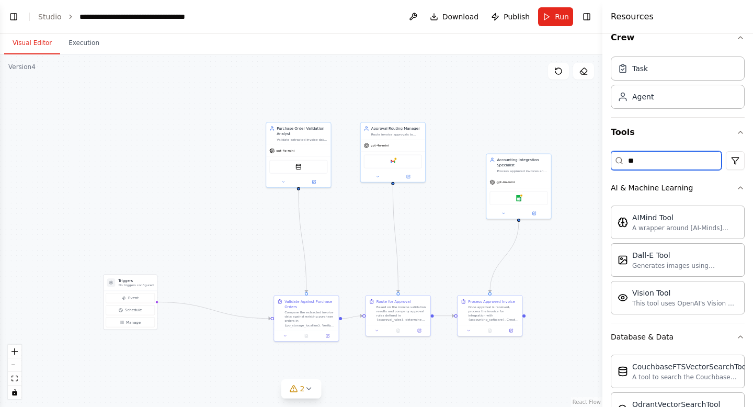
type input "*"
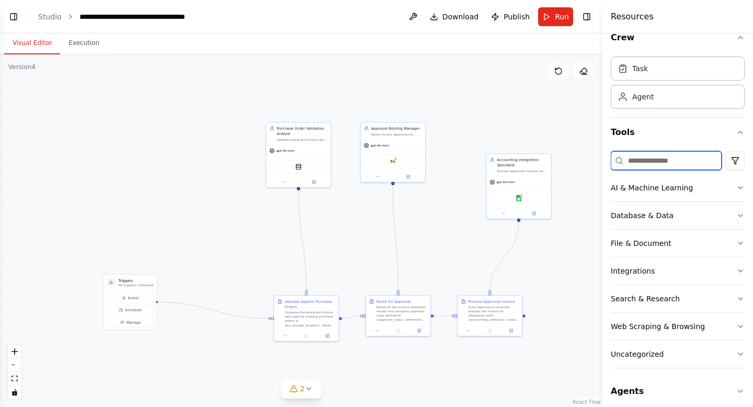
click at [645, 164] on input at bounding box center [665, 160] width 111 height 19
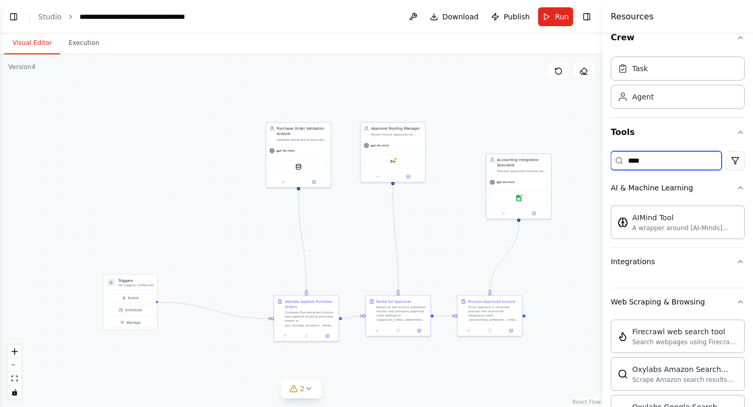
scroll to position [0, 0]
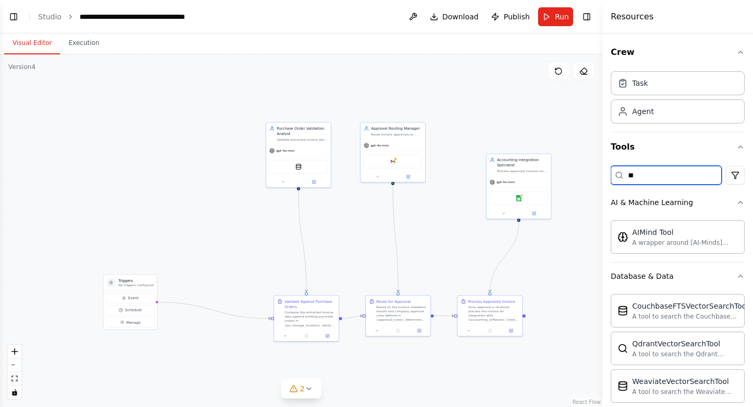
type input "*"
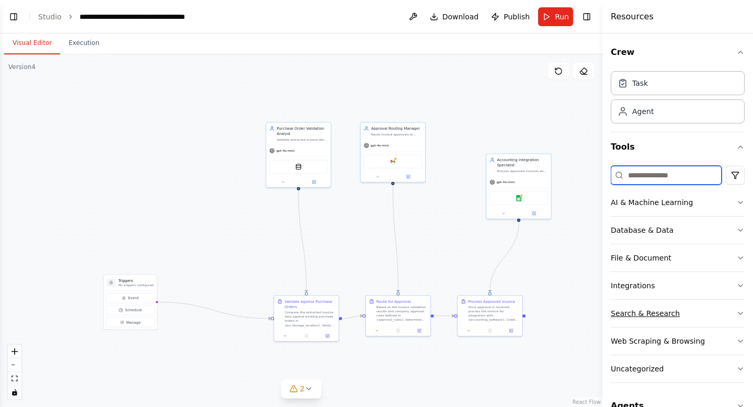
scroll to position [22, 0]
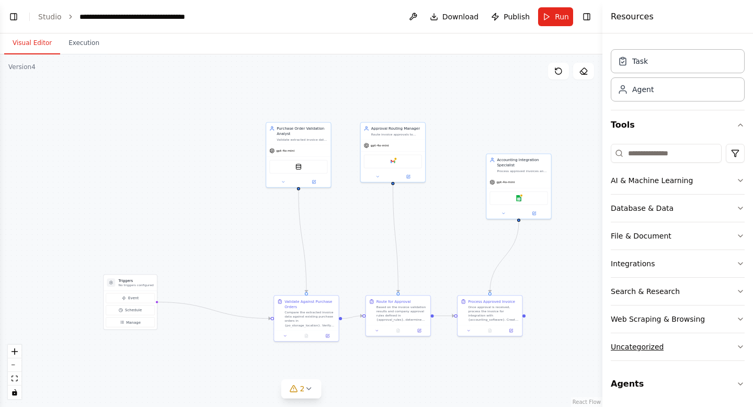
click at [669, 344] on button "Uncategorized" at bounding box center [677, 346] width 134 height 27
click at [680, 344] on button "Uncategorized" at bounding box center [677, 346] width 134 height 27
click at [711, 322] on button "Web Scraping & Browsing" at bounding box center [677, 318] width 134 height 27
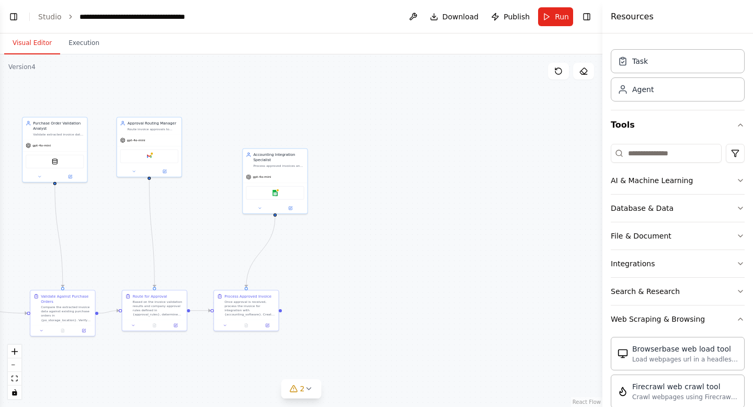
drag, startPoint x: 446, startPoint y: 218, endPoint x: 139, endPoint y: 216, distance: 307.3
click at [139, 216] on div ".deletable-edge-delete-btn { width: 20px; height: 20px; border: 0px solid #ffff…" at bounding box center [301, 230] width 602 height 352
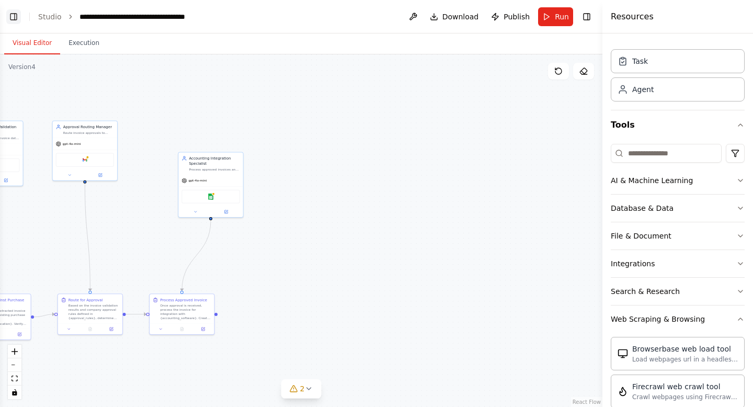
click at [11, 14] on button "Toggle Left Sidebar" at bounding box center [13, 16] width 15 height 15
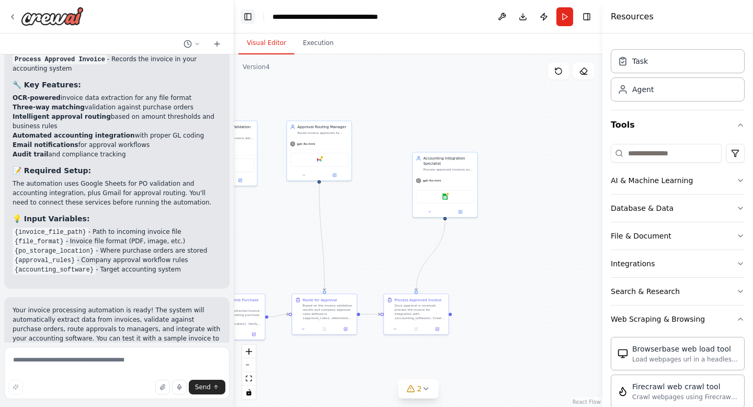
click at [249, 17] on button "Toggle Left Sidebar" at bounding box center [247, 16] width 15 height 15
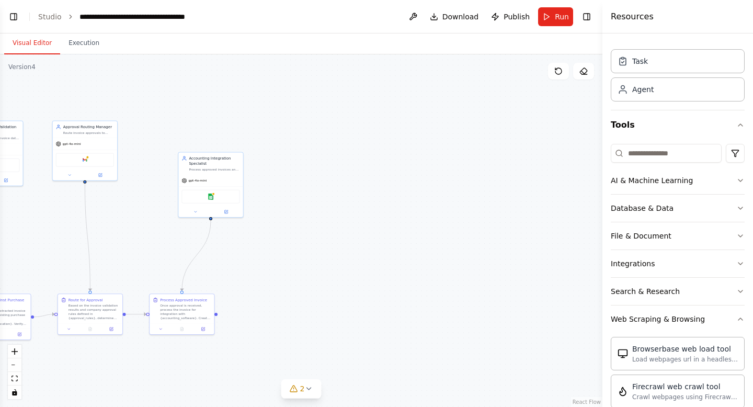
click at [62, 15] on ol "**********" at bounding box center [117, 16] width 159 height 10
click at [8, 19] on button "Toggle Left Sidebar" at bounding box center [13, 16] width 15 height 15
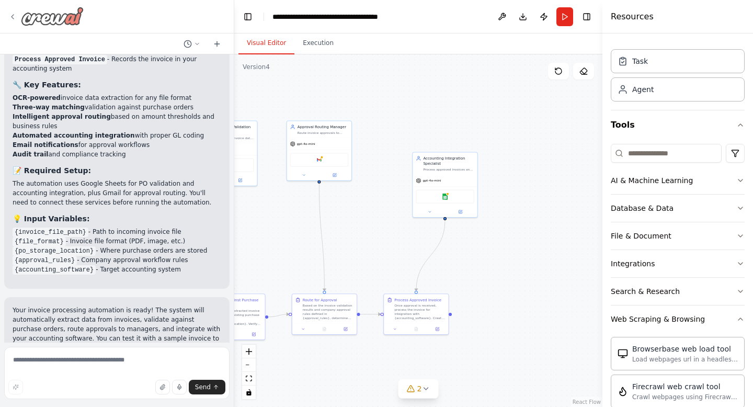
click at [11, 18] on icon at bounding box center [12, 17] width 8 height 8
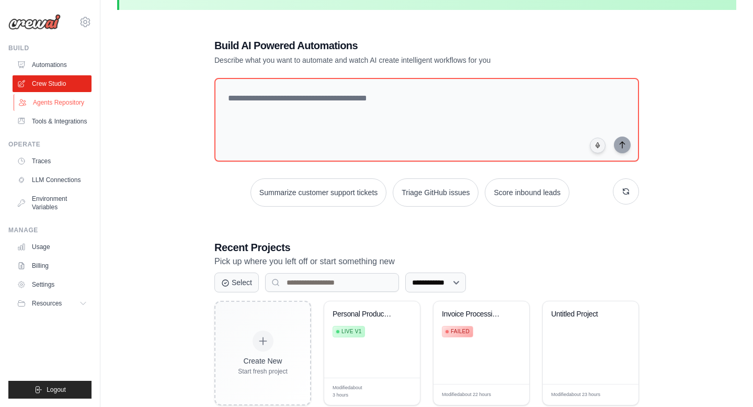
click at [42, 103] on link "Agents Repository" at bounding box center [53, 102] width 79 height 17
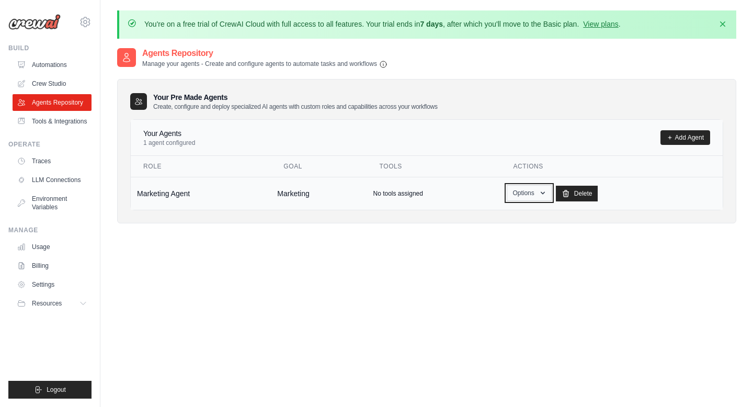
click at [540, 195] on button "Options" at bounding box center [528, 193] width 44 height 16
click at [397, 220] on div "Your Pre Made Agents Create, configure and deploy specialized AI agents with cu…" at bounding box center [426, 151] width 619 height 144
click at [193, 192] on td "Marketing Agent" at bounding box center [201, 193] width 140 height 33
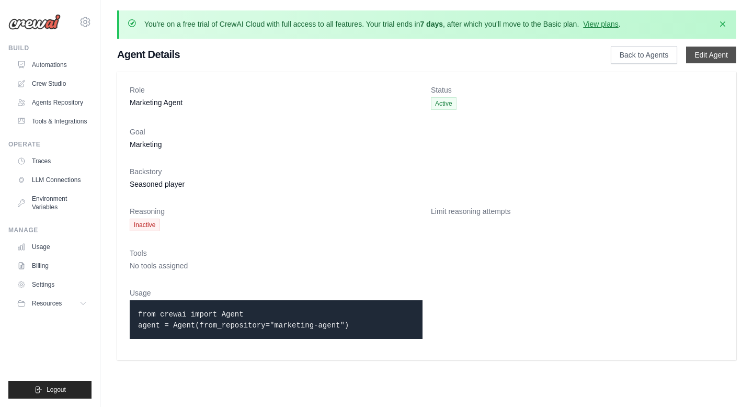
click at [701, 60] on link "Edit Agent" at bounding box center [711, 55] width 50 height 17
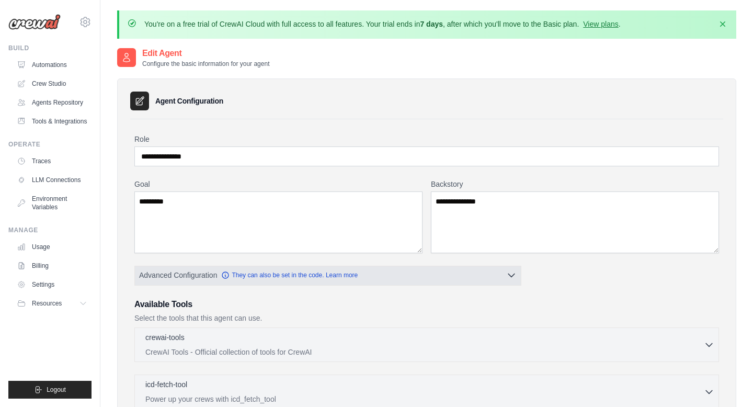
click at [454, 272] on button "Advanced Configuration They can also be set in the code. Learn more" at bounding box center [328, 275] width 386 height 19
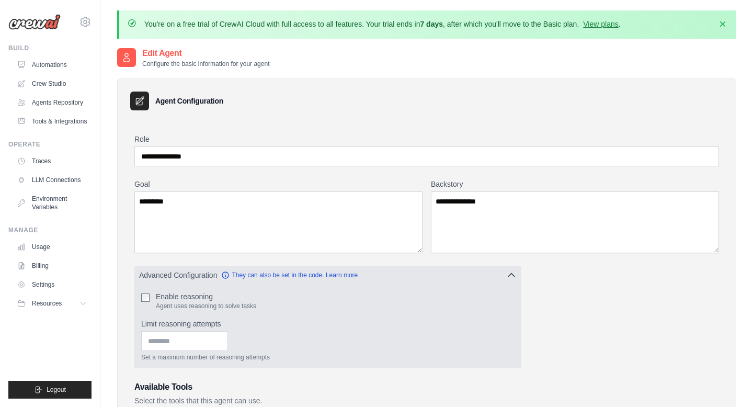
click at [454, 272] on button "Advanced Configuration They can also be set in the code. Learn more" at bounding box center [328, 275] width 386 height 19
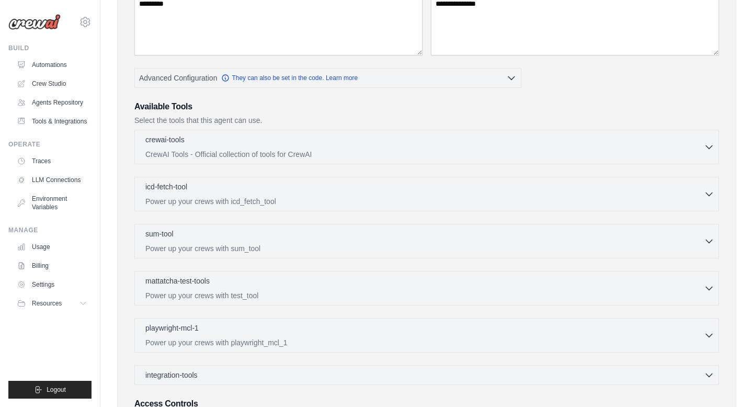
scroll to position [317, 0]
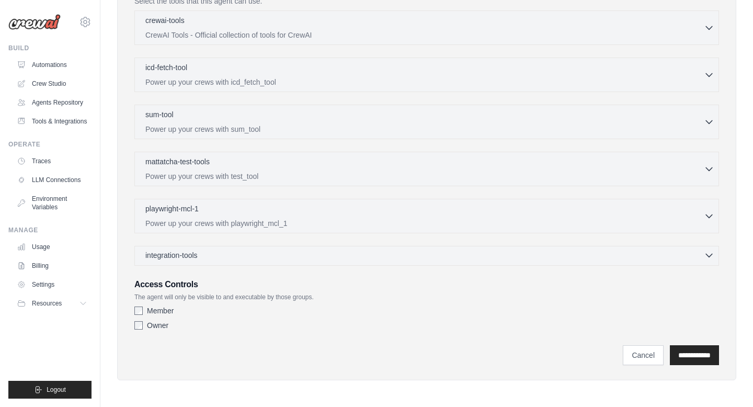
click at [400, 255] on div "integration-tools 0 selected" at bounding box center [429, 255] width 569 height 10
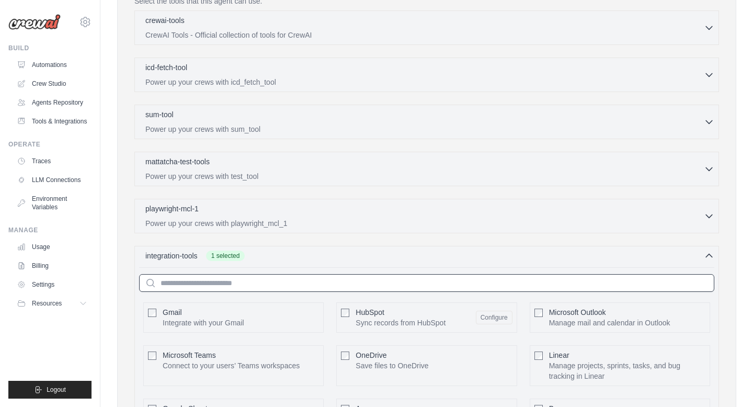
click at [326, 280] on input "text" at bounding box center [426, 283] width 575 height 18
click at [367, 265] on div "integration-tools 1 selected Gmail HubSpot Microsoft Teams" at bounding box center [426, 406] width 584 height 320
click at [174, 314] on span "Gmail" at bounding box center [172, 312] width 19 height 8
click at [333, 252] on div "integration-tools 2 selected" at bounding box center [429, 255] width 569 height 10
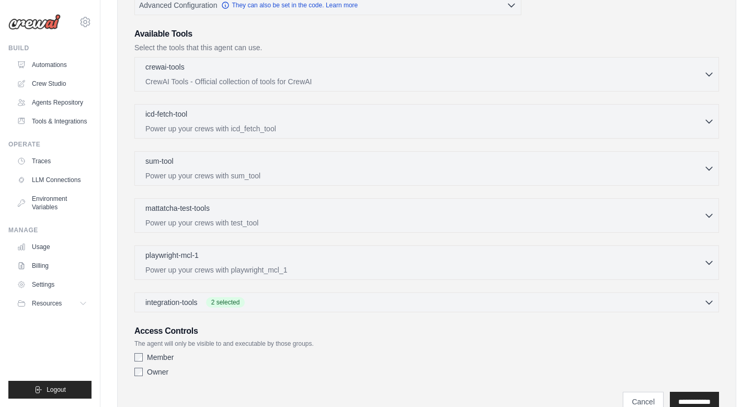
scroll to position [195, 0]
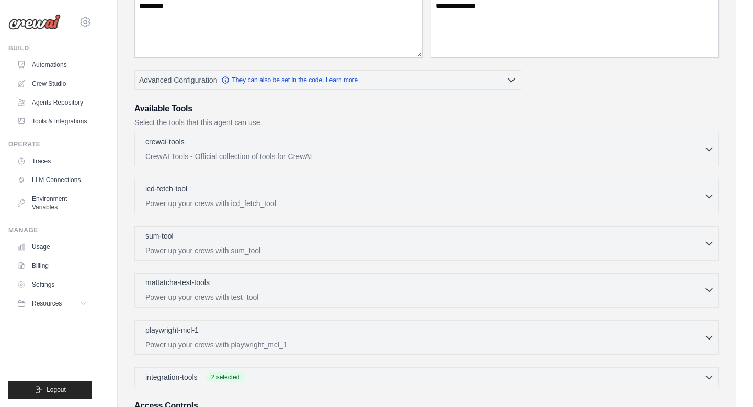
click at [394, 290] on div "mattatcha-test-tools 0 selected Power up your crews with test_tool" at bounding box center [424, 289] width 558 height 25
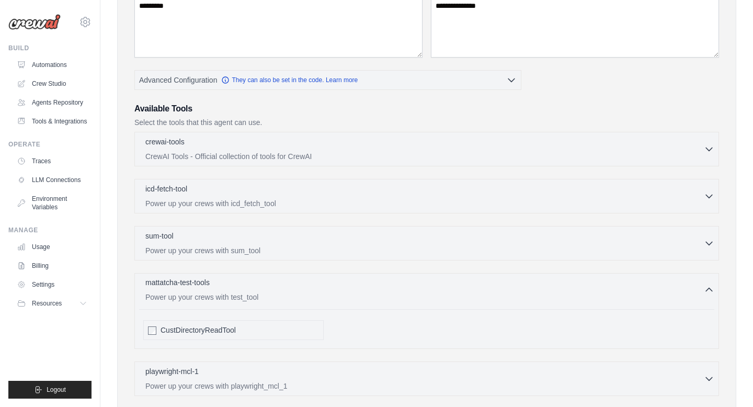
click at [394, 290] on div "mattatcha-test-tools 0 selected Power up your crews with test_tool" at bounding box center [424, 289] width 558 height 25
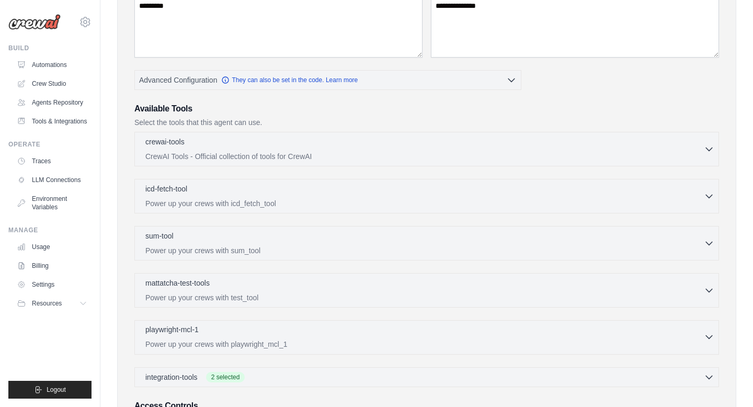
click at [379, 332] on div "playwright-mcl-1 0 selected" at bounding box center [424, 330] width 558 height 13
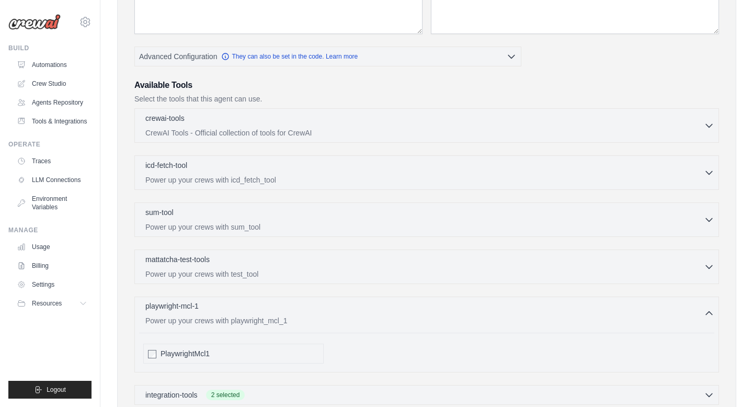
scroll to position [227, 0]
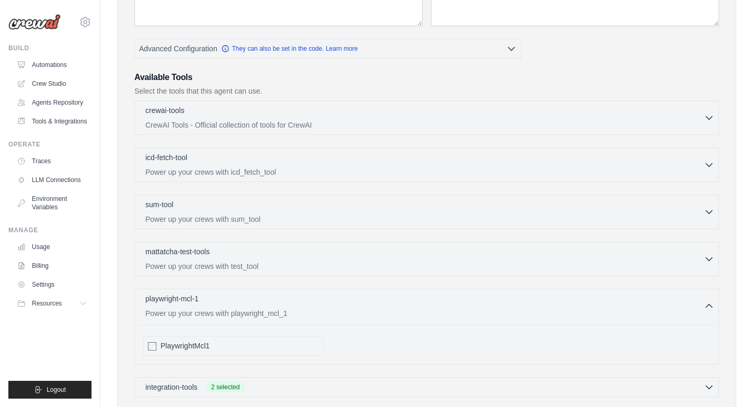
click at [214, 343] on div "PlaywrightMcl1" at bounding box center [239, 345] width 158 height 10
click at [343, 309] on p "Power up your crews with playwright_mcl_1" at bounding box center [424, 312] width 558 height 10
click at [321, 124] on p "CrewAI Tools - Official collection of tools for CrewAI" at bounding box center [424, 124] width 558 height 10
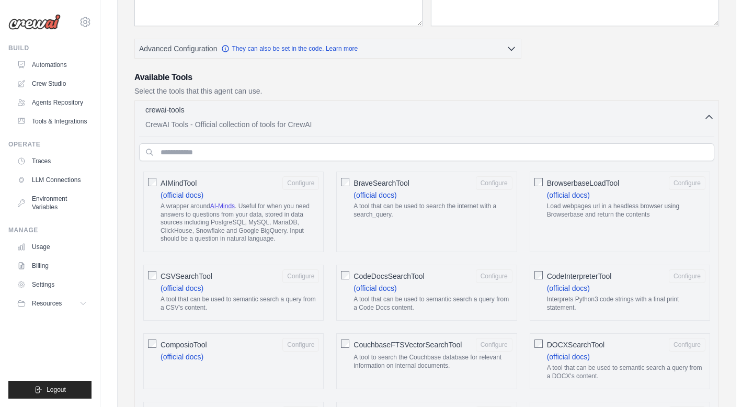
click at [321, 124] on p "CrewAI Tools - Official collection of tools for CrewAI" at bounding box center [424, 124] width 558 height 10
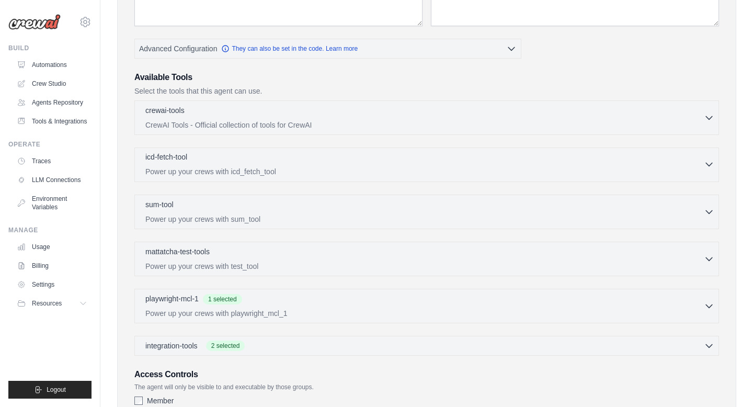
click at [305, 166] on p "Power up your crews with icd_fetch_tool" at bounding box center [424, 171] width 558 height 10
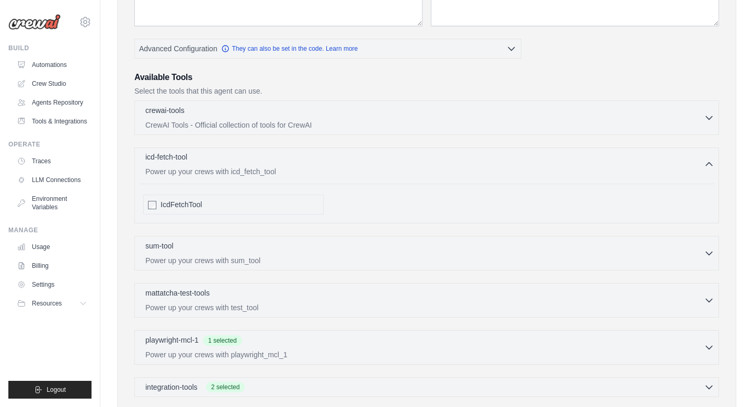
click at [305, 166] on p "Power up your crews with icd_fetch_tool" at bounding box center [424, 171] width 558 height 10
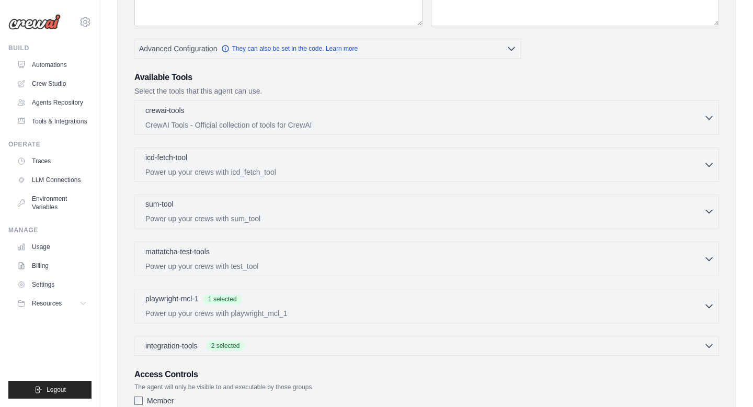
click at [295, 218] on p "Power up your crews with sum_tool" at bounding box center [424, 218] width 558 height 10
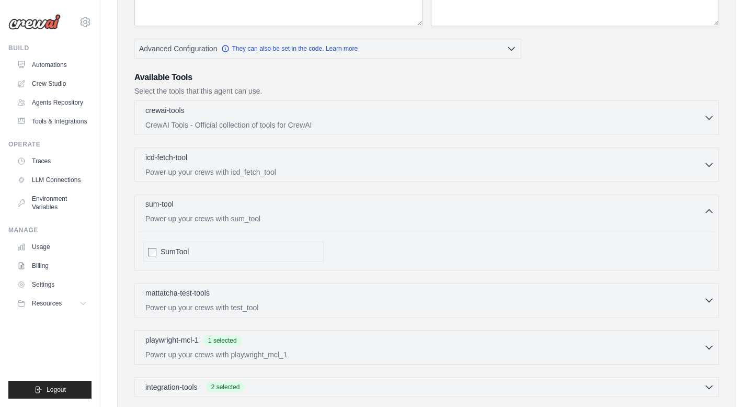
click at [295, 218] on p "Power up your crews with sum_tool" at bounding box center [424, 218] width 558 height 10
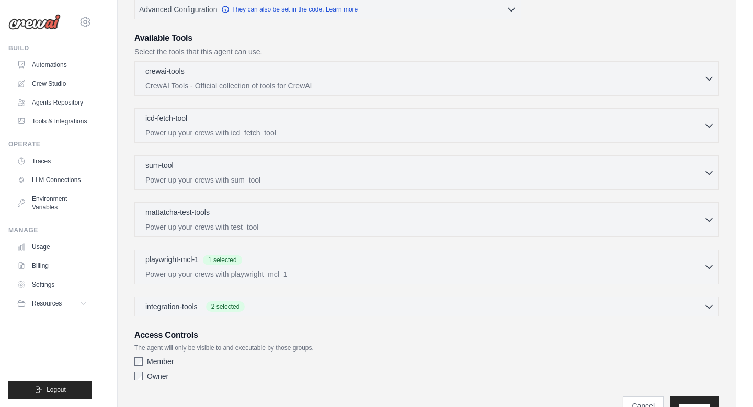
scroll to position [317, 0]
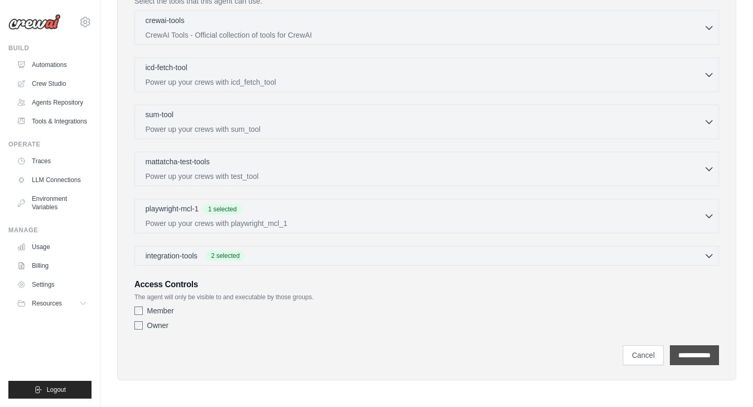
click at [685, 360] on input "**********" at bounding box center [694, 355] width 49 height 20
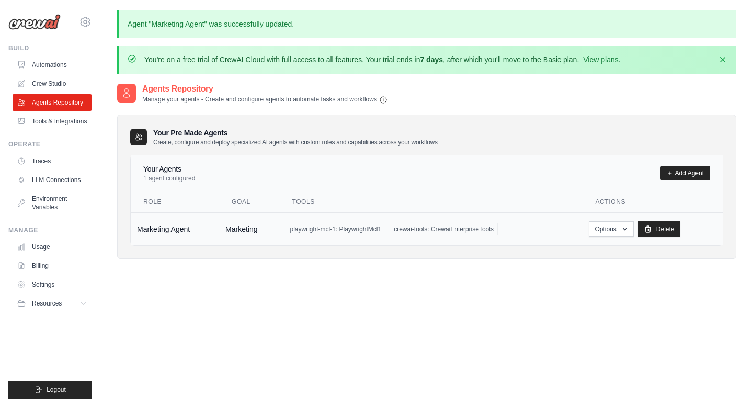
click at [164, 231] on td "Marketing Agent" at bounding box center [175, 228] width 88 height 33
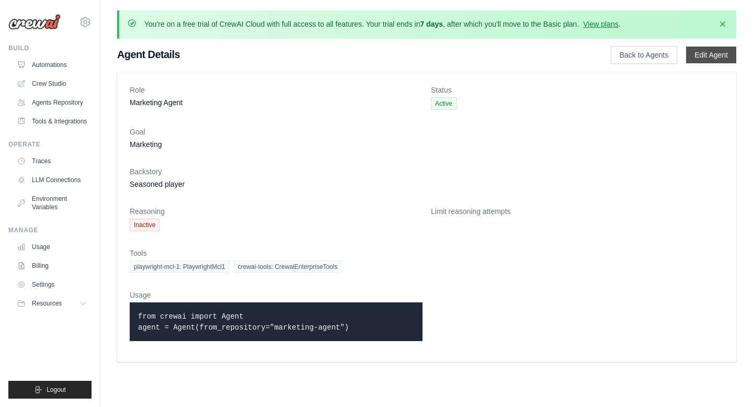
click at [700, 57] on link "Edit Agent" at bounding box center [711, 55] width 50 height 17
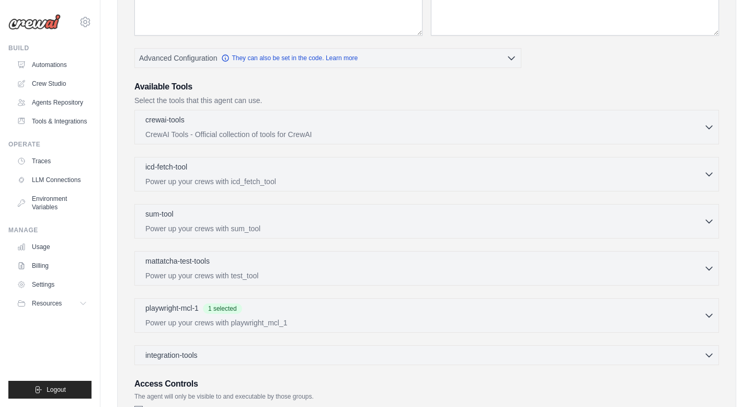
scroll to position [246, 0]
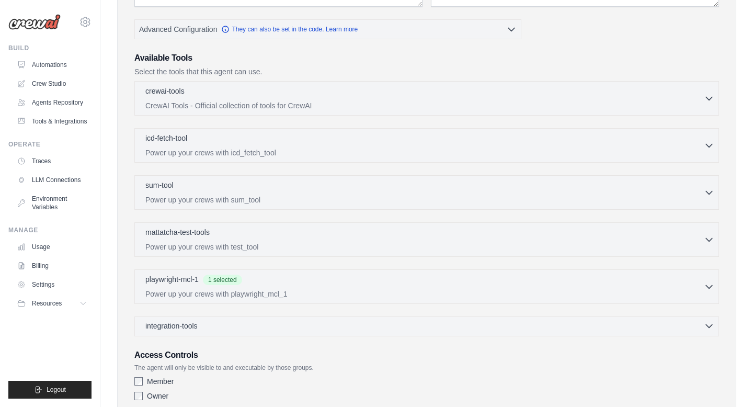
click at [225, 329] on div "integration-tools 0 selected" at bounding box center [429, 325] width 569 height 10
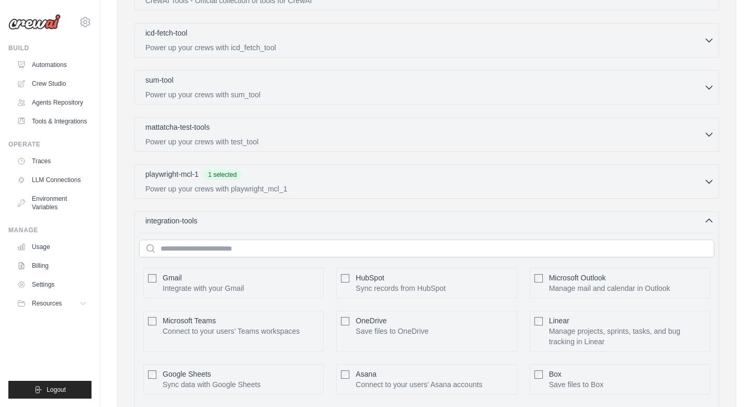
scroll to position [391, 0]
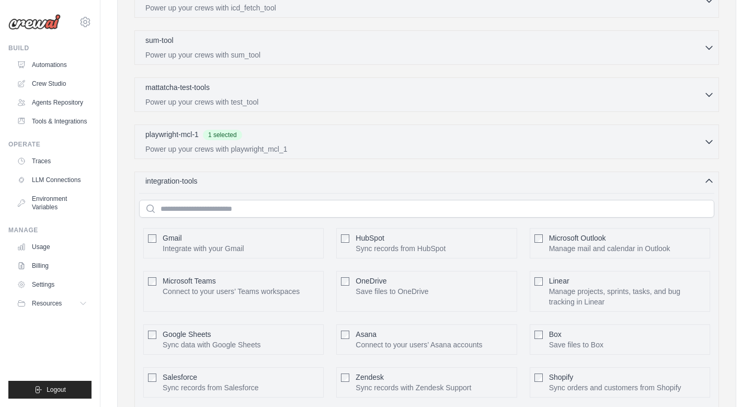
click at [261, 186] on div "integration-tools 0 selected Gmail HubSpot Microsoft Teams" at bounding box center [426, 331] width 584 height 320
click at [357, 179] on div "integration-tools 0 selected" at bounding box center [429, 181] width 569 height 10
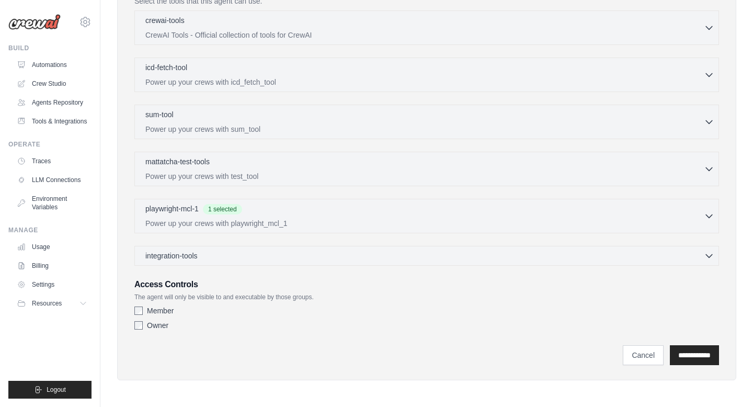
click at [303, 261] on div "integration-tools 0 selected Gmail HubSpot Microsoft Teams" at bounding box center [426, 256] width 584 height 20
click at [296, 249] on div "integration-tools 0 selected Gmail HubSpot Microsoft Teams" at bounding box center [426, 256] width 584 height 20
click at [294, 257] on div "integration-tools 0 selected" at bounding box center [429, 255] width 569 height 10
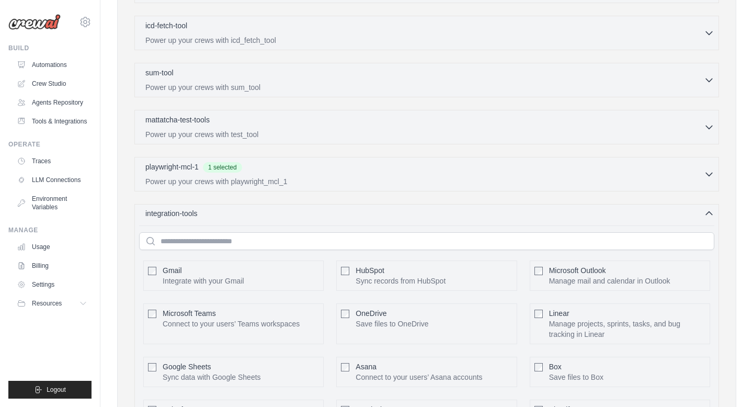
scroll to position [350, 0]
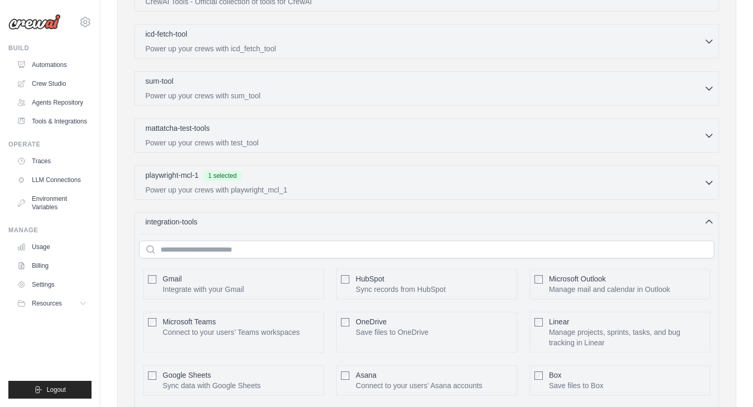
click at [304, 222] on div "integration-tools 0 selected" at bounding box center [429, 221] width 569 height 10
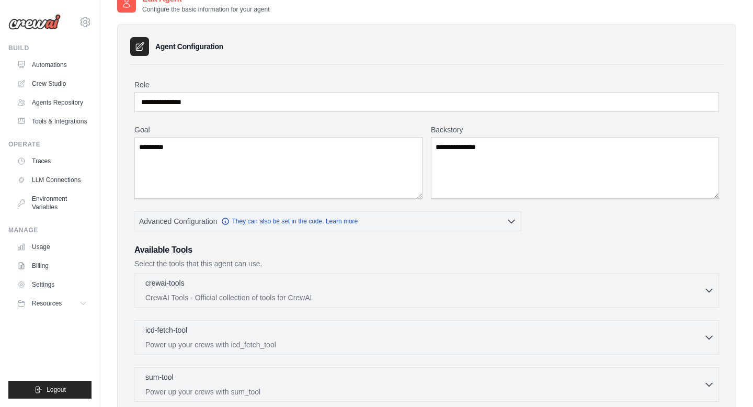
scroll to position [0, 0]
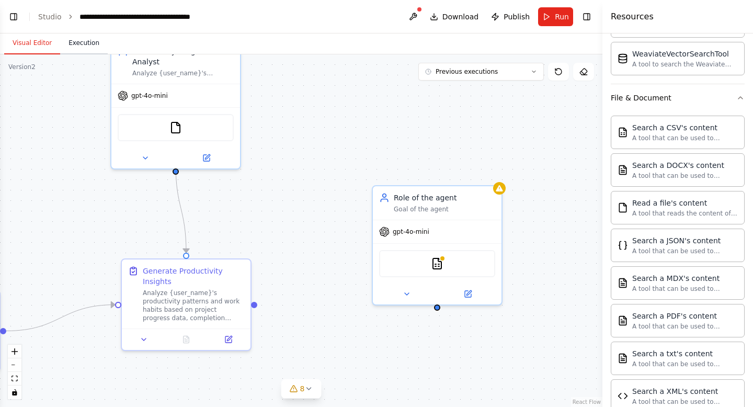
click at [84, 45] on button "Execution" at bounding box center [84, 43] width 48 height 22
click at [39, 46] on button "Visual Editor" at bounding box center [32, 43] width 56 height 22
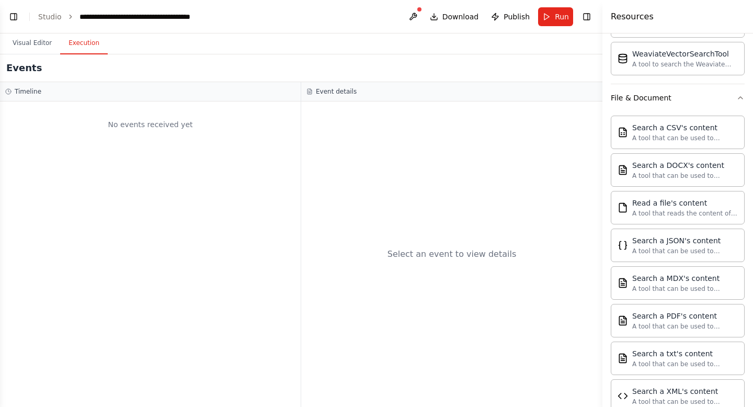
click at [91, 43] on button "Execution" at bounding box center [84, 43] width 48 height 22
